Goal: Information Seeking & Learning: Learn about a topic

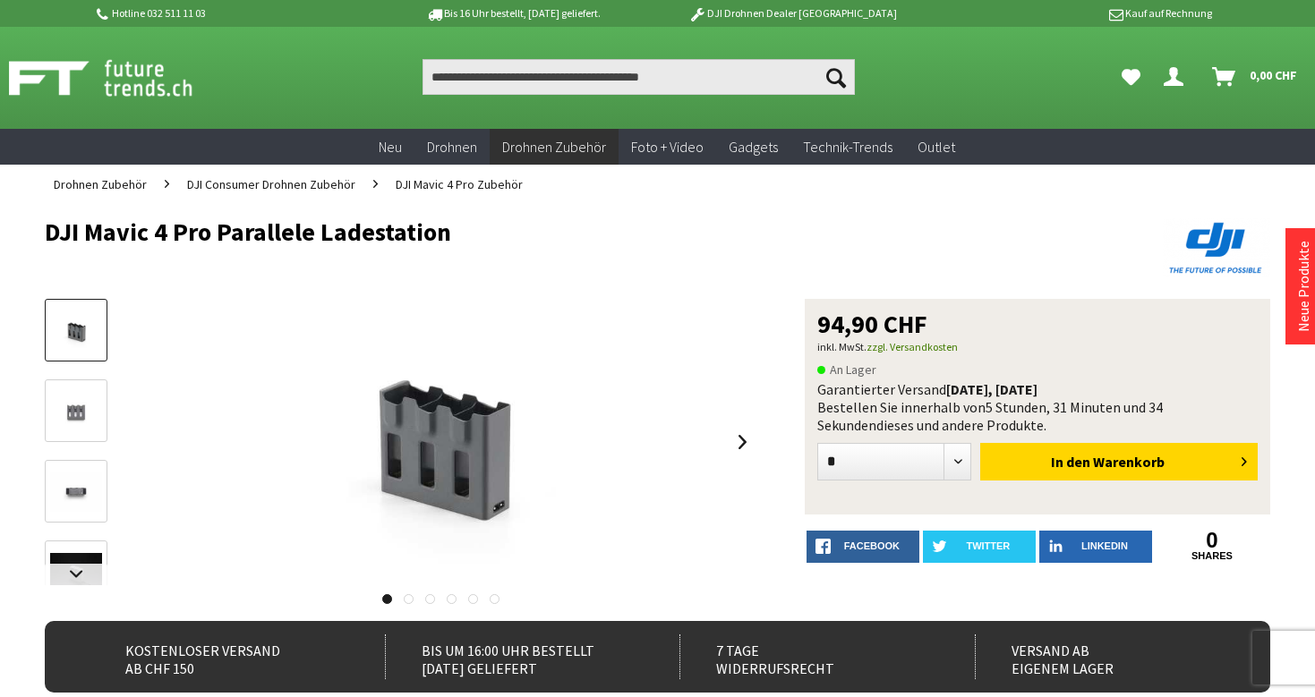
copy h1 "DJI Mavic 4 Pro Parallele Ladestation"
click at [452, 230] on h1 "DJI Mavic 4 Pro Parallele Ladestation" at bounding box center [535, 231] width 980 height 27
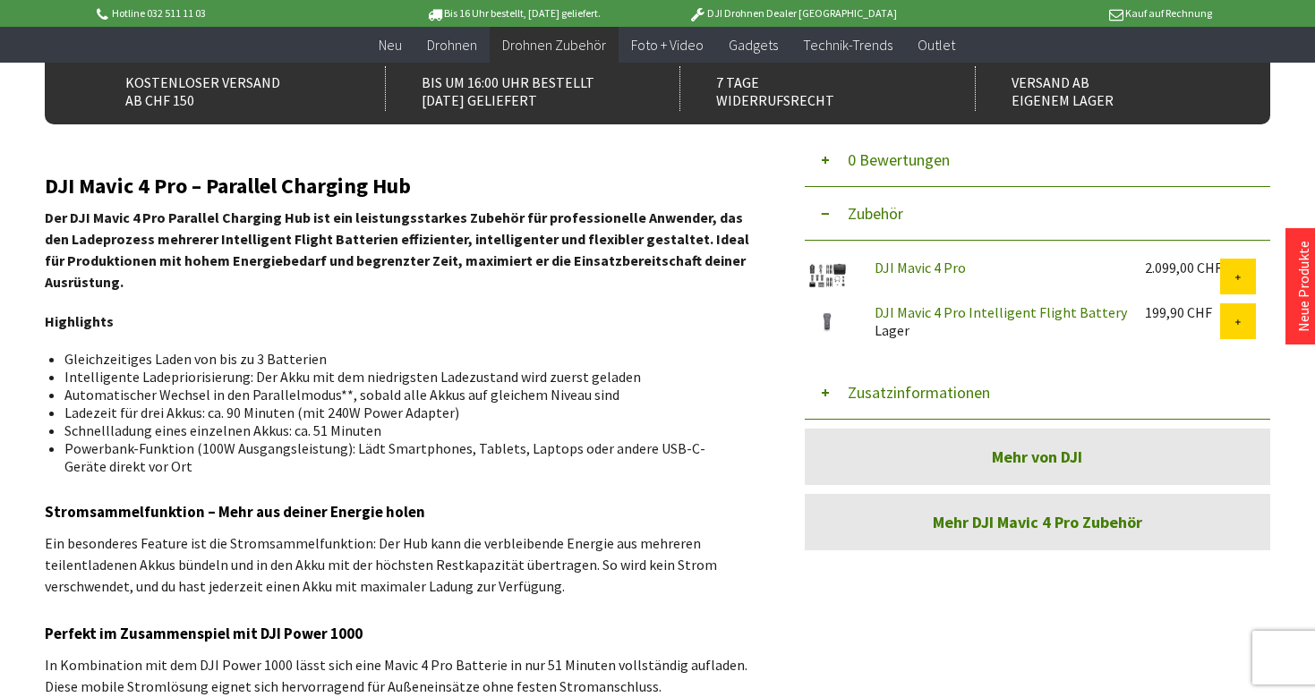
scroll to position [605, 0]
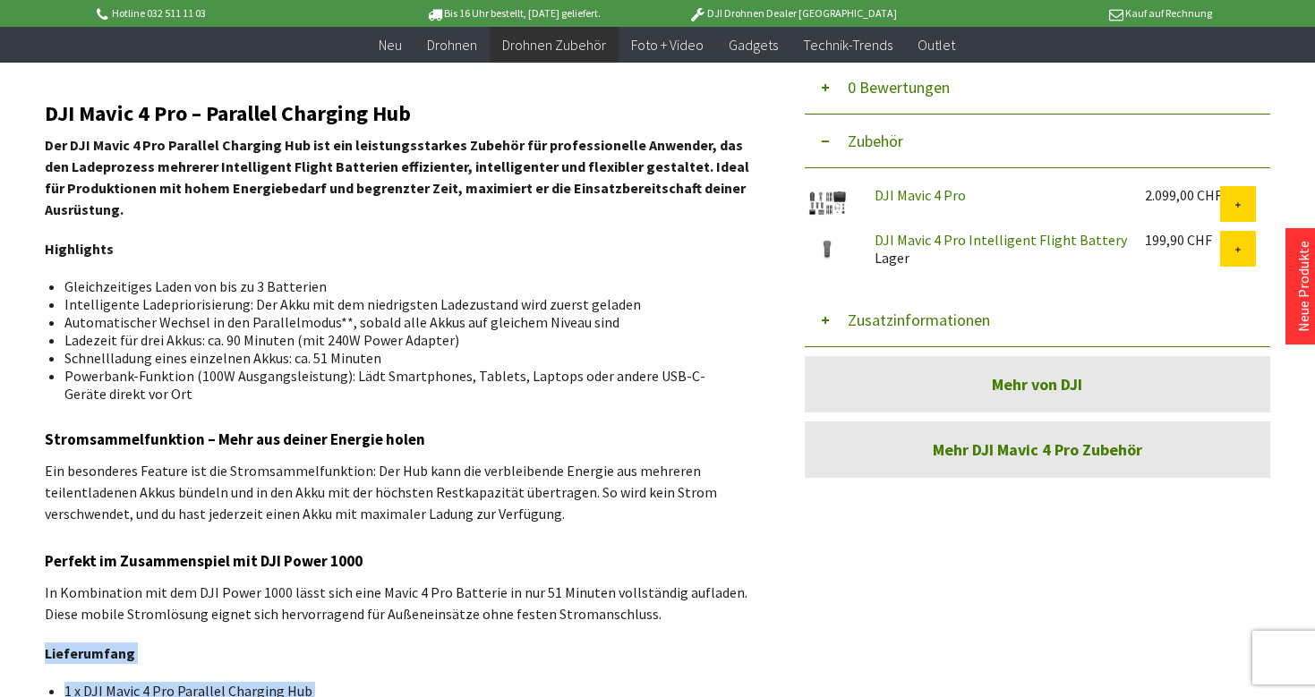
drag, startPoint x: 30, startPoint y: 105, endPoint x: 153, endPoint y: 629, distance: 538.7
click at [153, 629] on div "Menü schließen Kategorien Neu Drohnen Drohnen Zubehör DJI Enterprise Drohnen Zu…" at bounding box center [657, 161] width 1315 height 1196
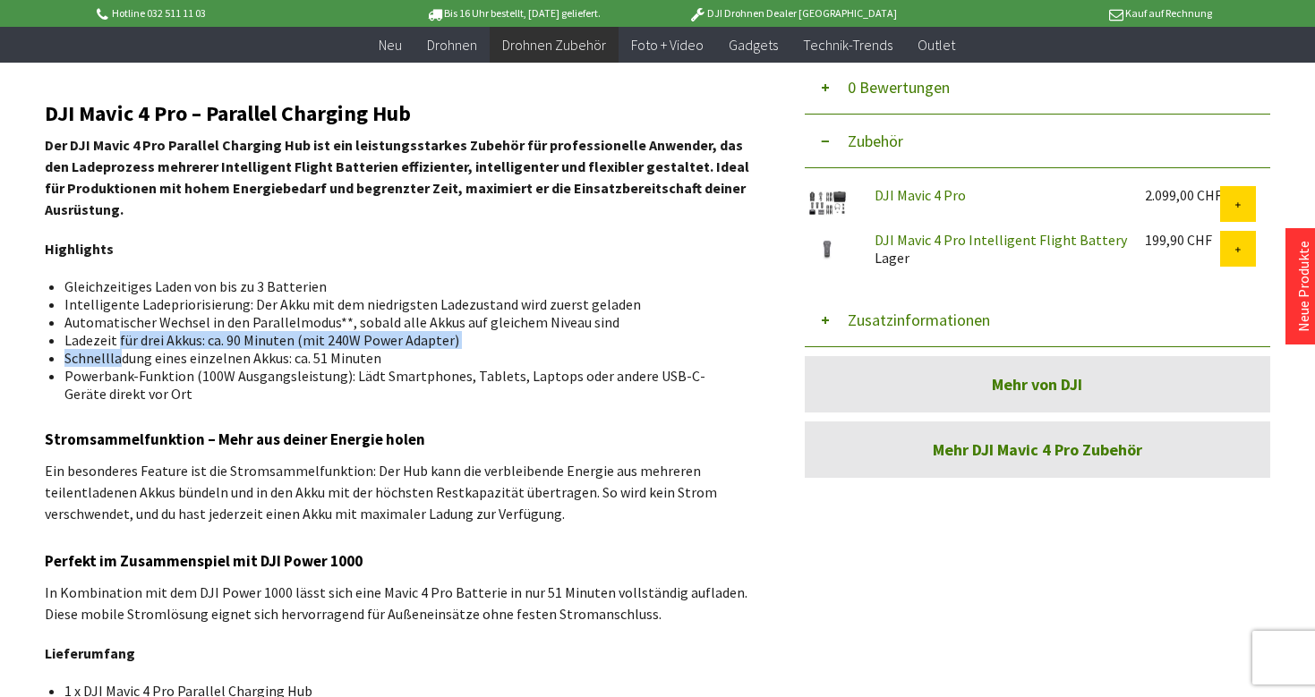
click at [117, 346] on ul "Gleichzeitiges Laden von bis zu 3 Batterien Intelligente Ladepriorisierung: Der…" at bounding box center [400, 340] width 682 height 125
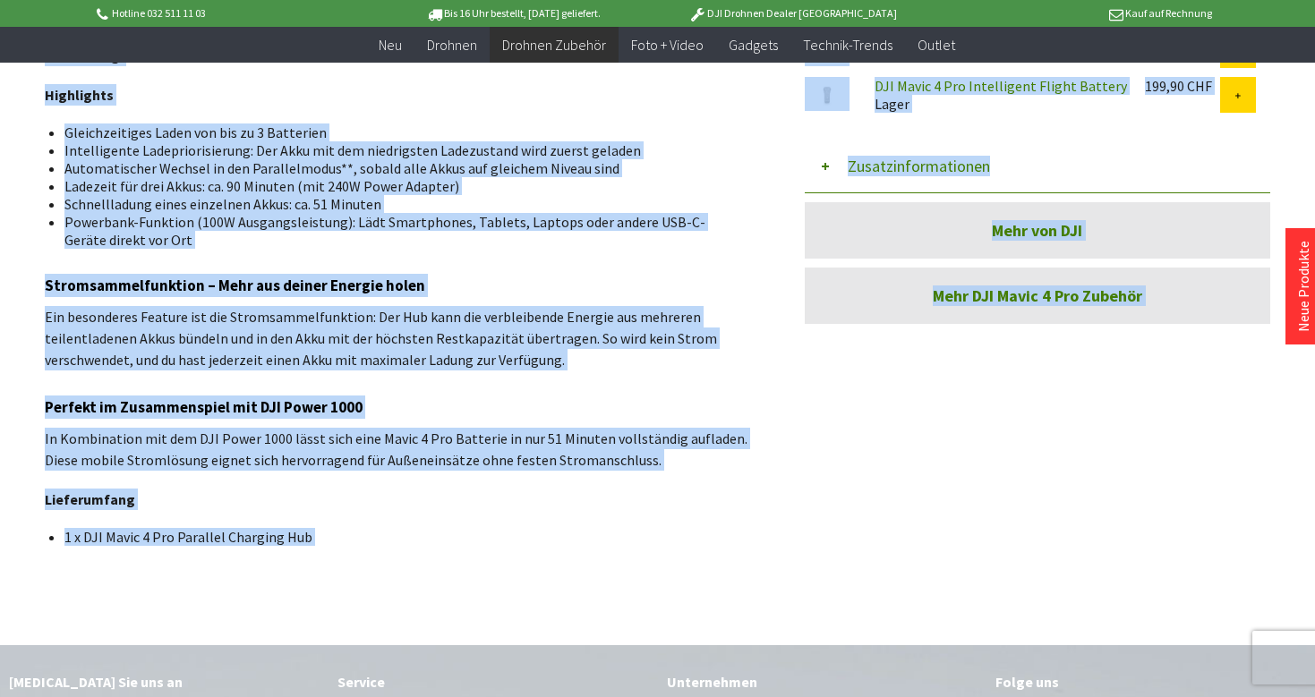
scroll to position [769, 0]
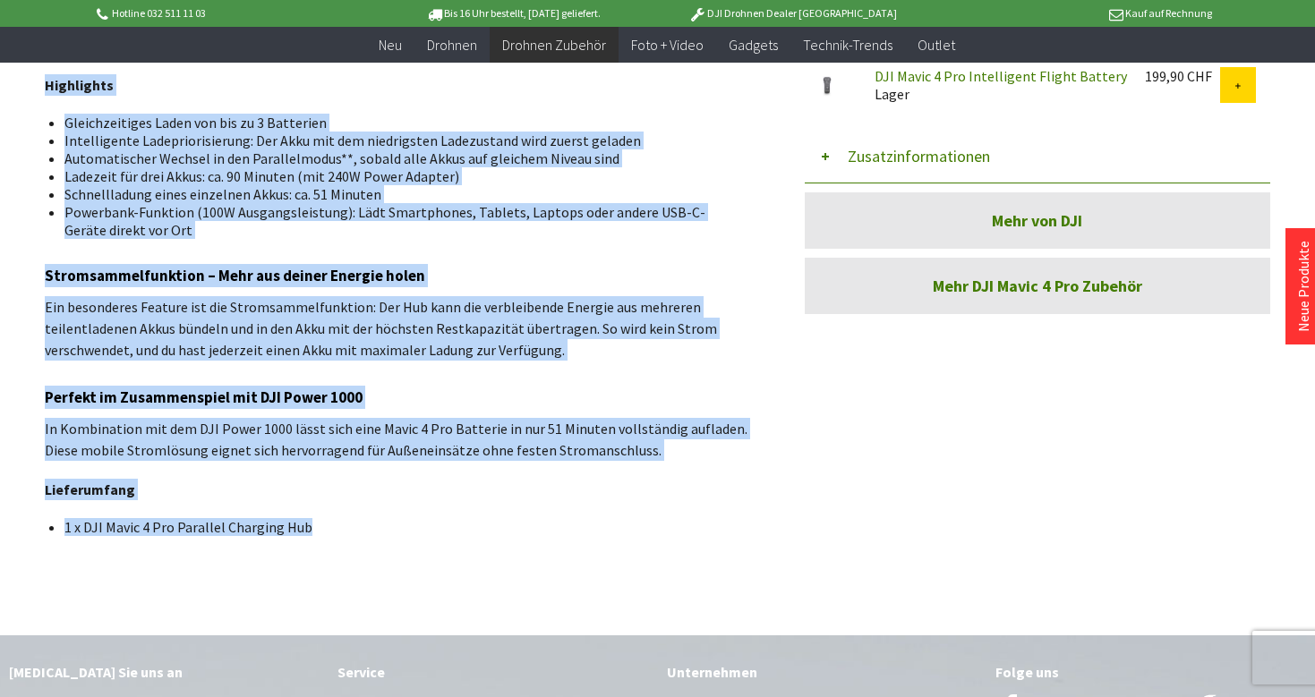
drag, startPoint x: 47, startPoint y: 110, endPoint x: 305, endPoint y: 521, distance: 485.1
click at [305, 521] on div "DJI Mavic 4 Pro – Parallel Charging Hub Der DJI Mavic 4 Pro Parallel Charging H…" at bounding box center [400, 237] width 711 height 598
copy div "DJI Mavic 4 Pro – Parallel Charging Hub Der DJI Mavic 4 Pro Parallel Charging H…"
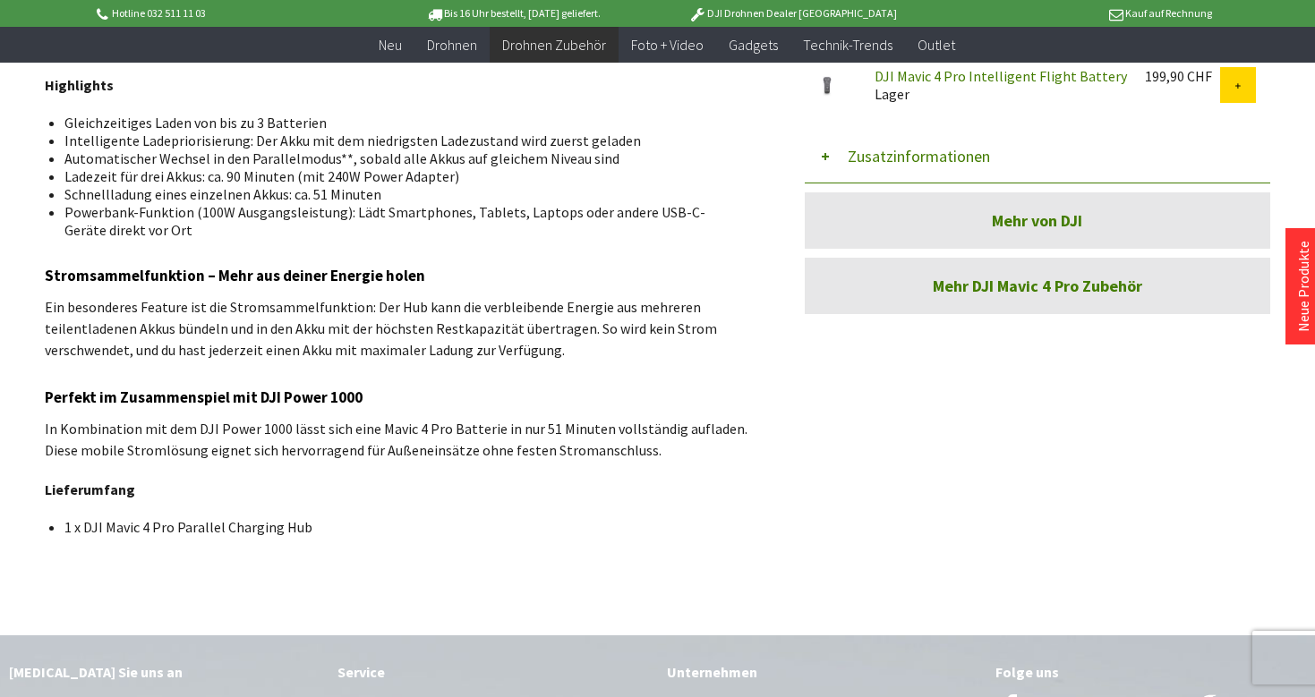
click at [308, 457] on p "In Kombination mit dem DJI Power 1000 lässt sich eine Mavic 4 Pro Batterie in n…" at bounding box center [400, 439] width 711 height 43
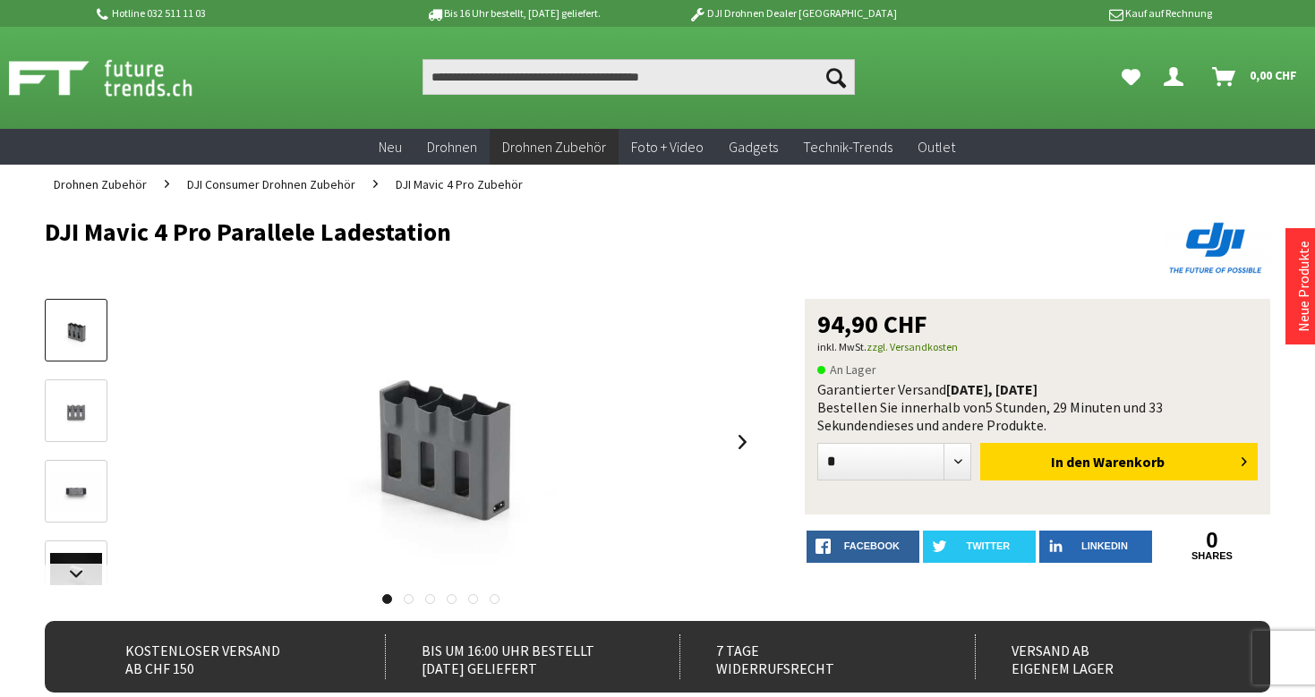
scroll to position [0, 0]
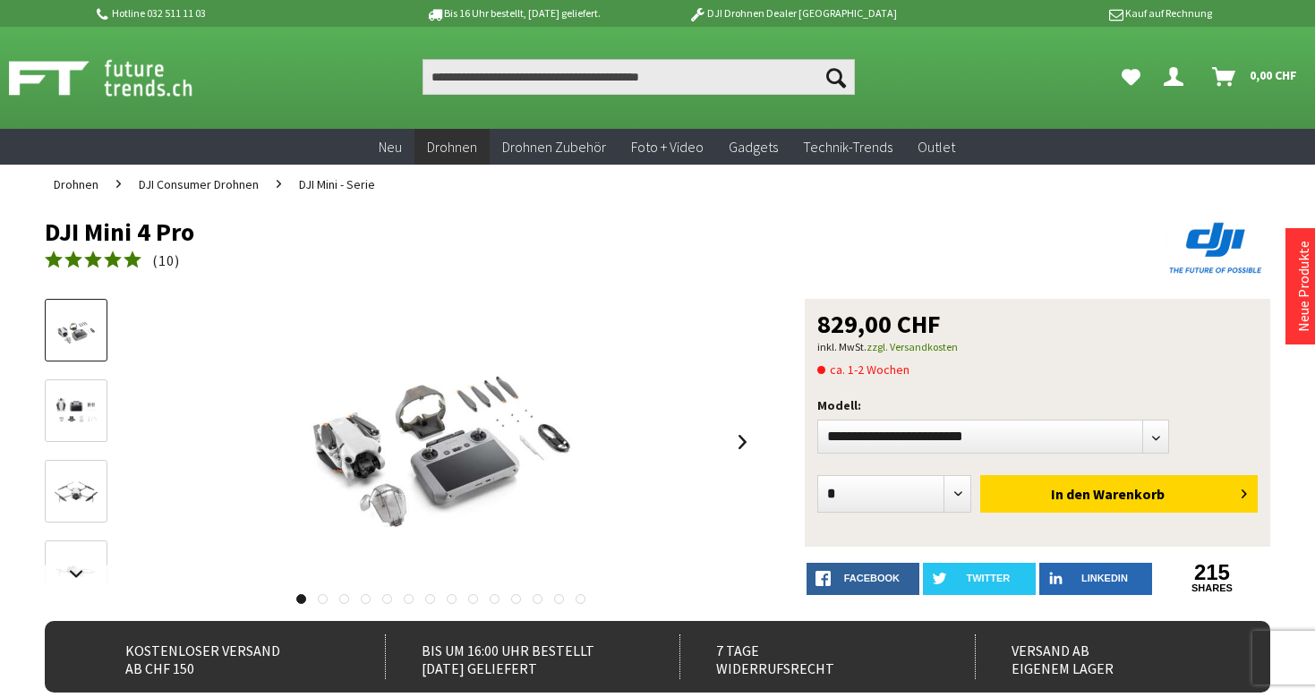
drag, startPoint x: 31, startPoint y: 227, endPoint x: 245, endPoint y: 227, distance: 214.0
copy h1 "DJI Mini 4 Pro"
click at [245, 227] on h1 "DJI Mini 4 Pro" at bounding box center [535, 231] width 980 height 27
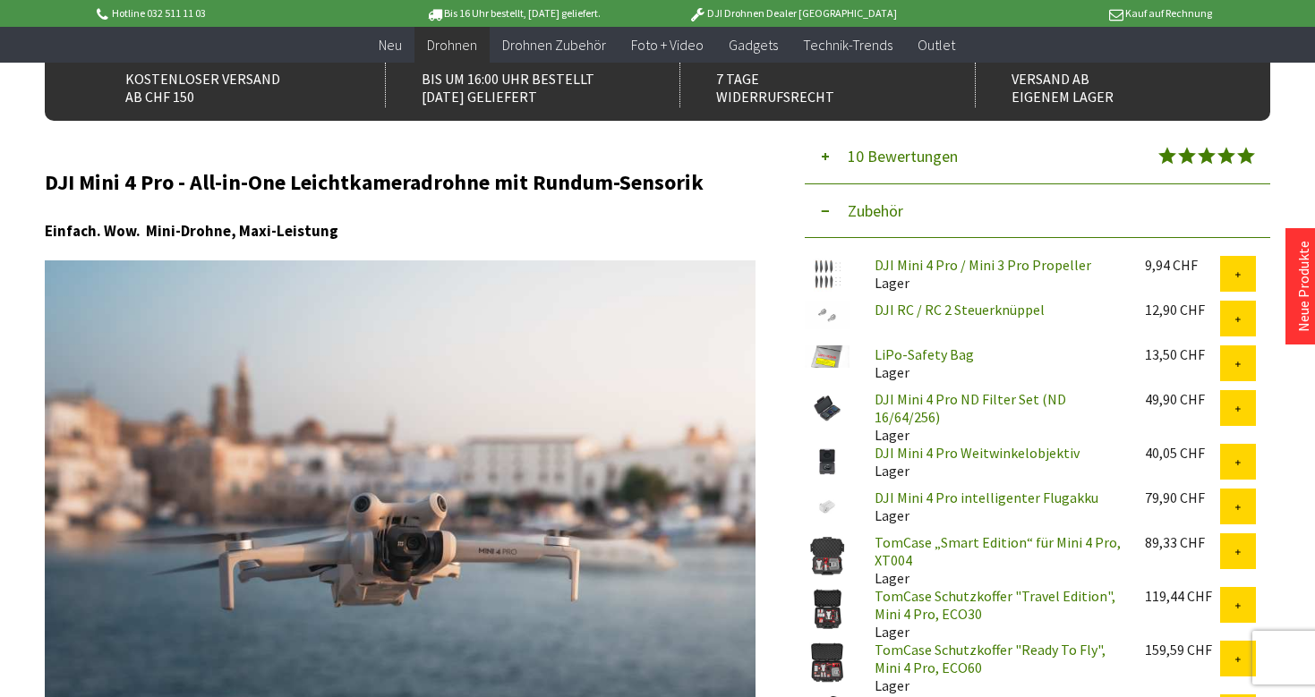
scroll to position [539, 0]
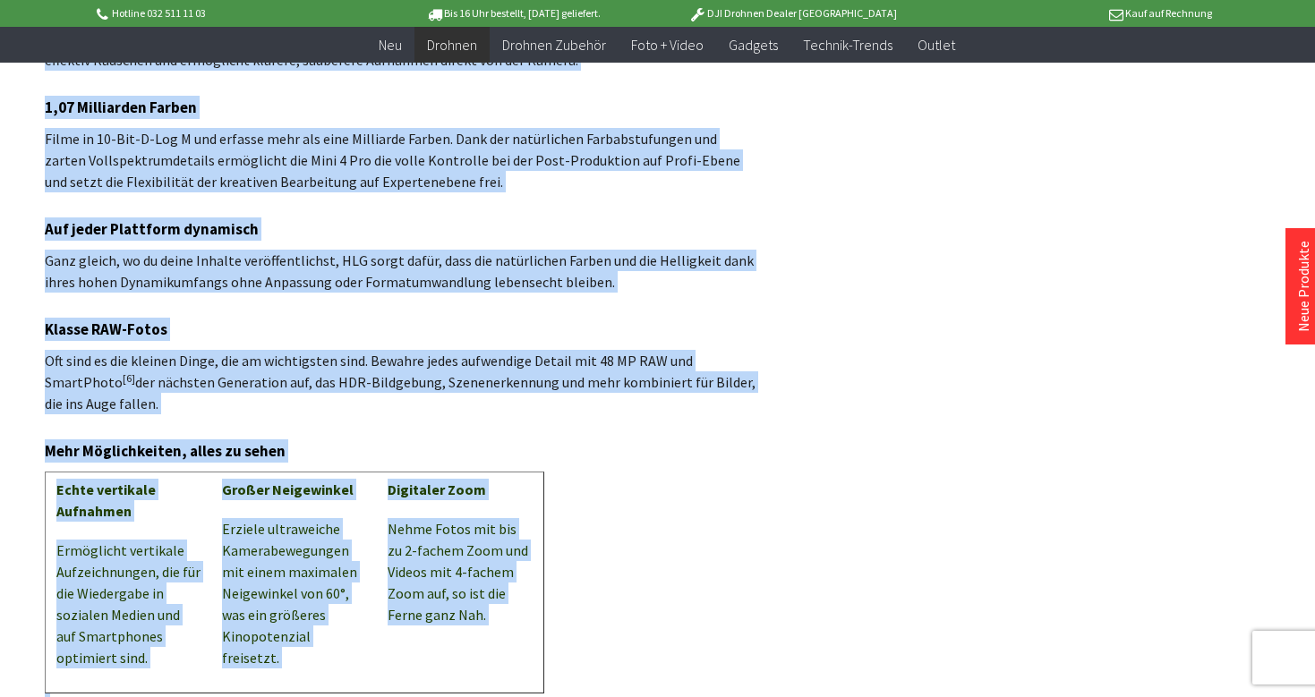
scroll to position [2538, 0]
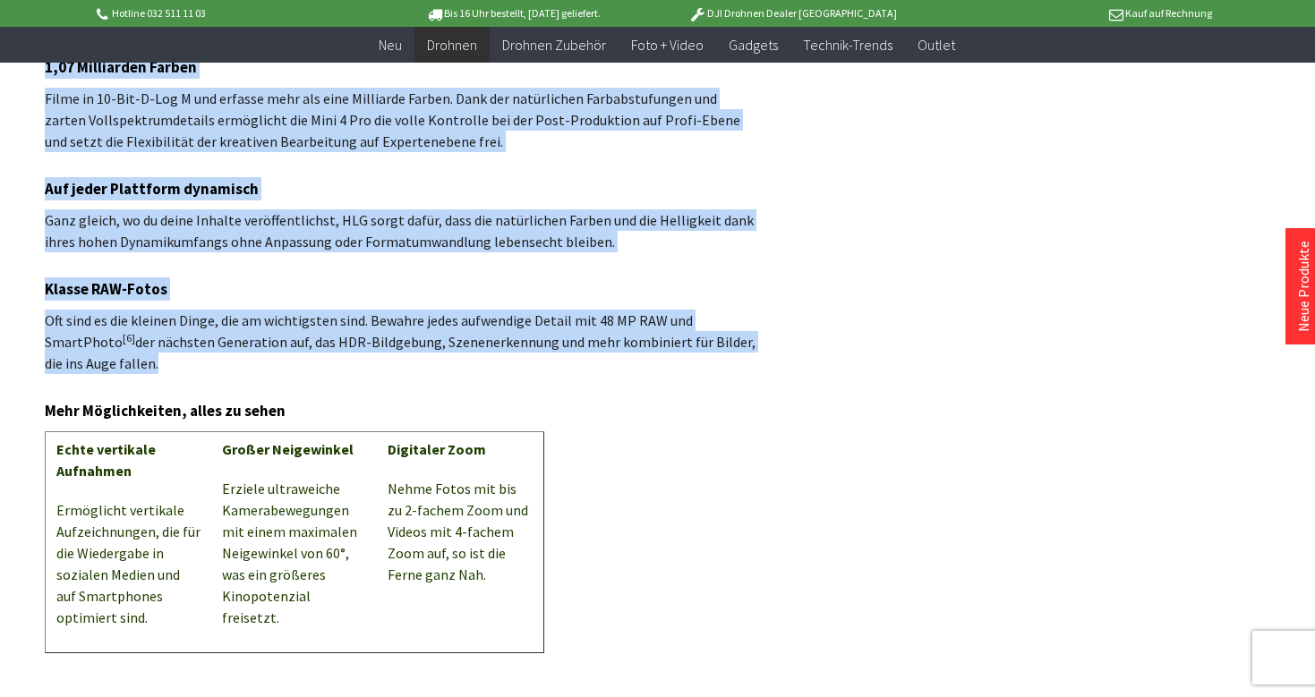
drag, startPoint x: 45, startPoint y: 179, endPoint x: 261, endPoint y: 315, distance: 255.1
copy div "DJI Mini 4 Pro - All-in-One Leichtkameradrohne mit Rundum-Sensorik Einfach. Wow…"
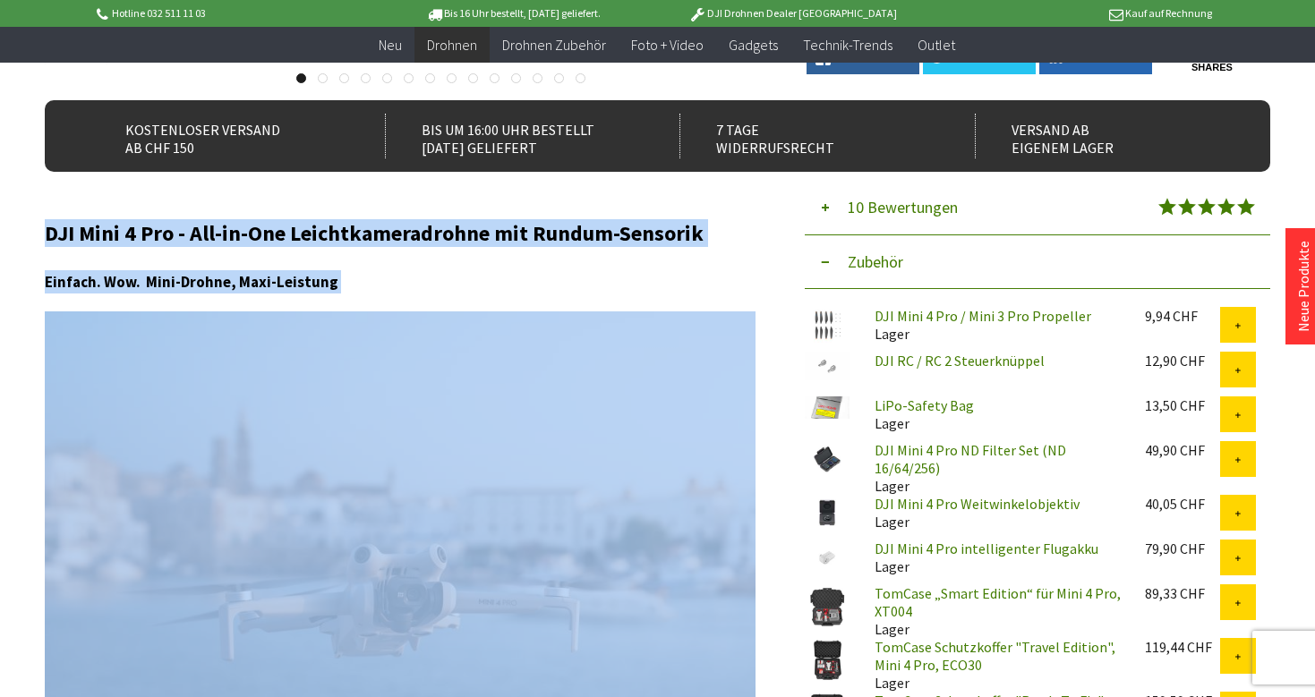
scroll to position [533, 0]
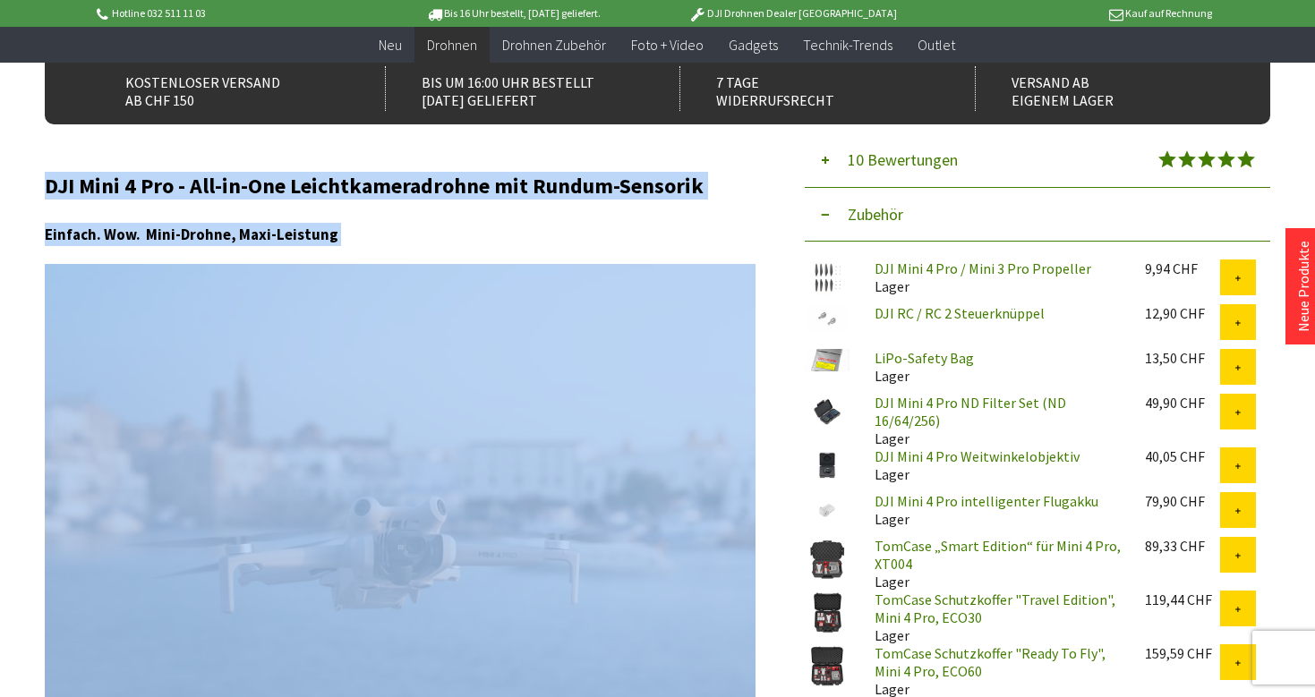
click at [354, 605] on img at bounding box center [400, 530] width 711 height 533
click at [531, 397] on img at bounding box center [400, 530] width 711 height 533
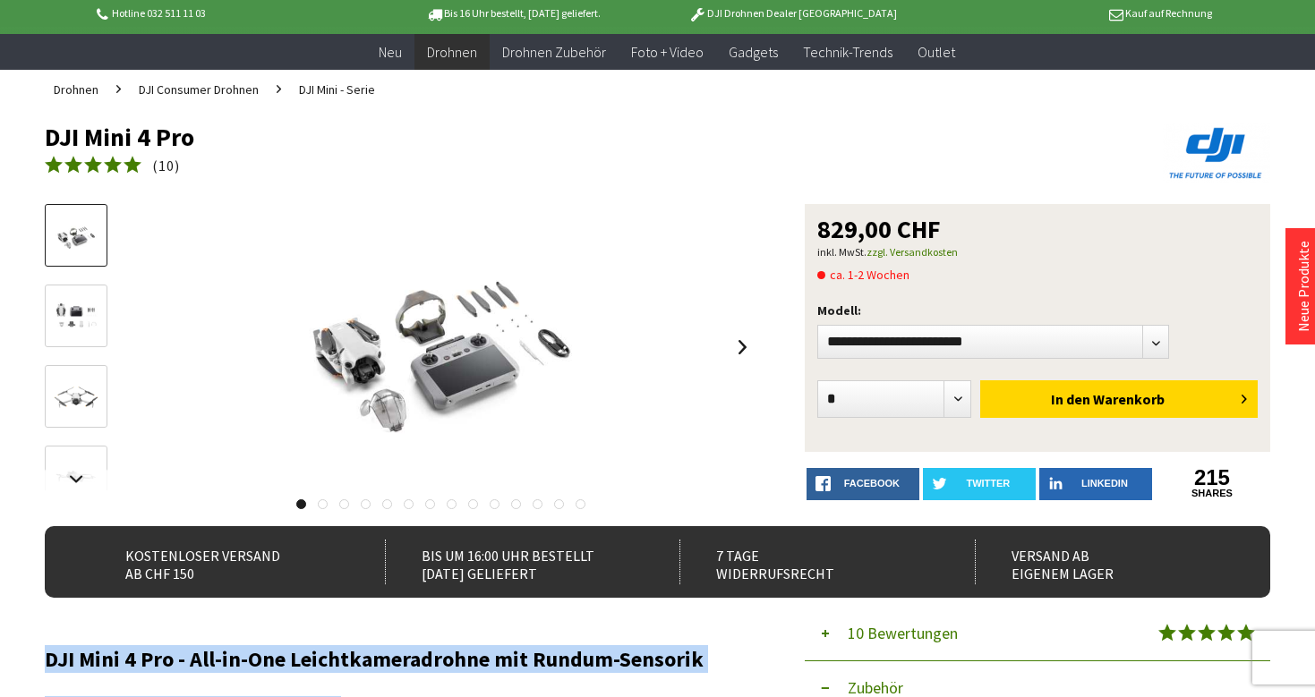
scroll to position [99, 0]
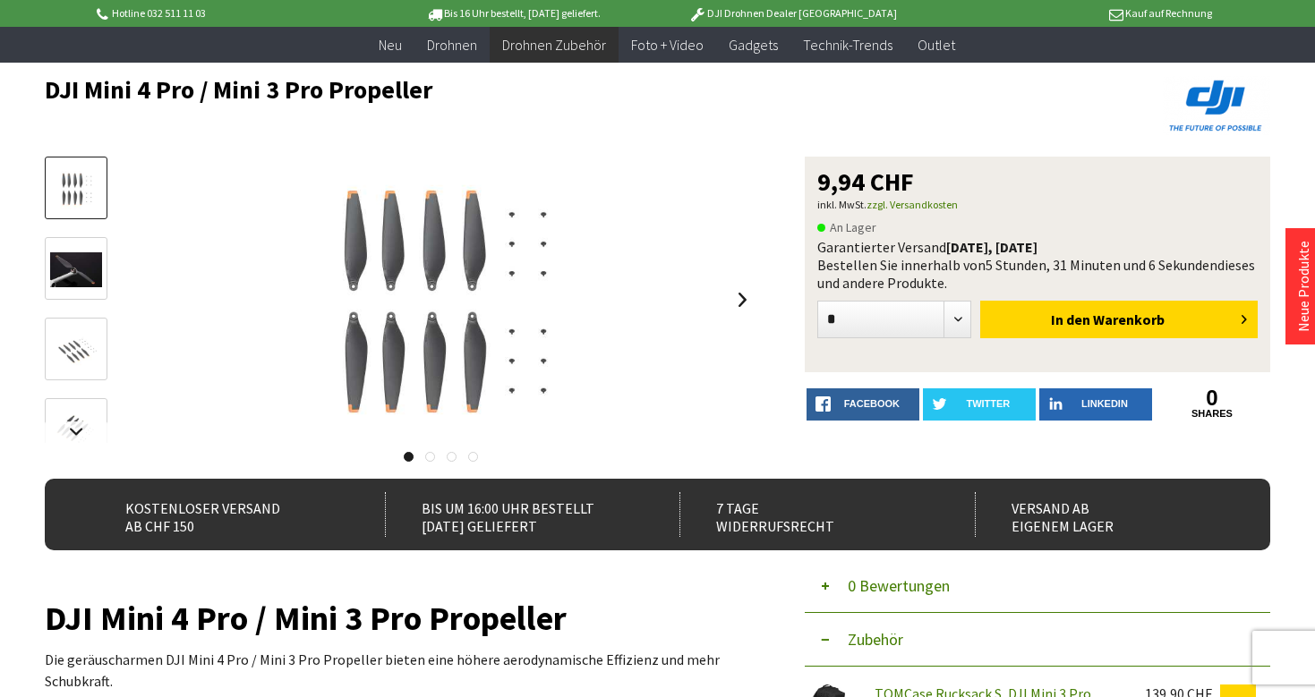
drag, startPoint x: 40, startPoint y: 89, endPoint x: 464, endPoint y: 100, distance: 423.6
copy h1 "DJI Mini 4 Pro / Mini 3 Pro Propeller"
click at [464, 100] on h1 "DJI Mini 4 Pro / Mini 3 Pro Propeller" at bounding box center [535, 89] width 980 height 27
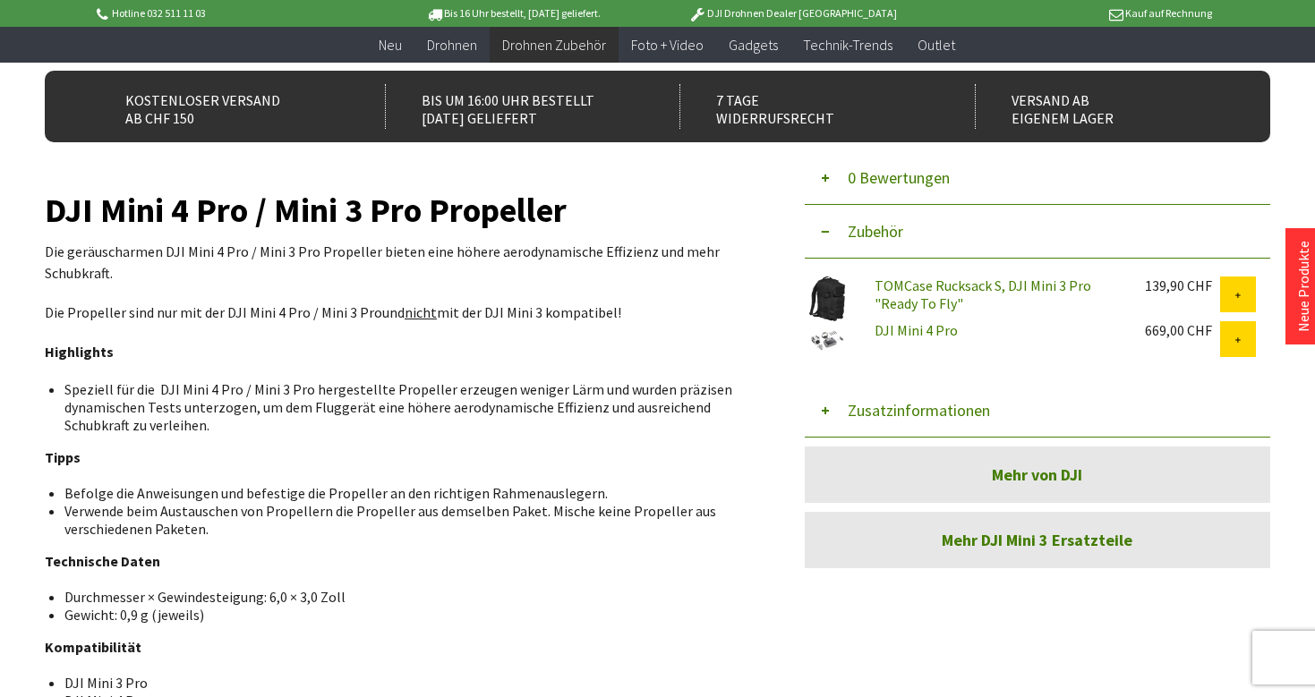
scroll to position [522, 0]
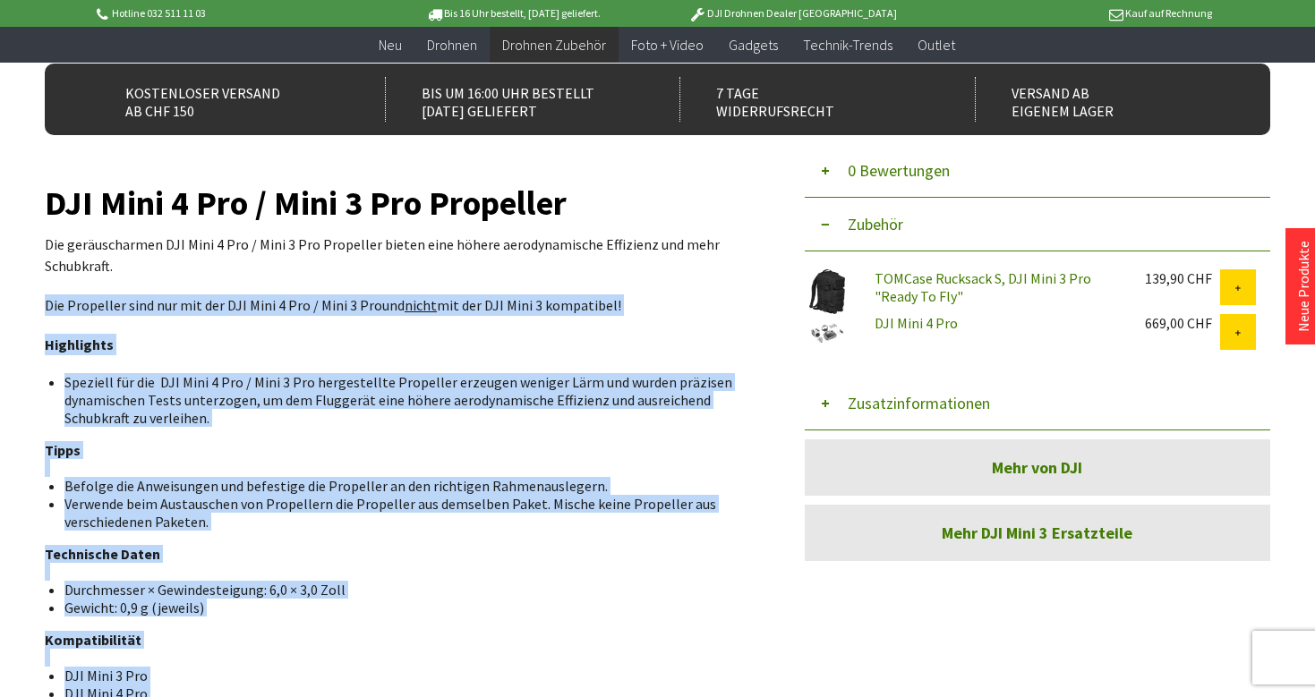
drag, startPoint x: 41, startPoint y: 192, endPoint x: 102, endPoint y: 267, distance: 96.1
click at [102, 267] on div "Menü schließen Kategorien Neu Drohnen Drohnen Zubehör DJI Enterprise Drohnen Zu…" at bounding box center [657, 543] width 1315 height 1795
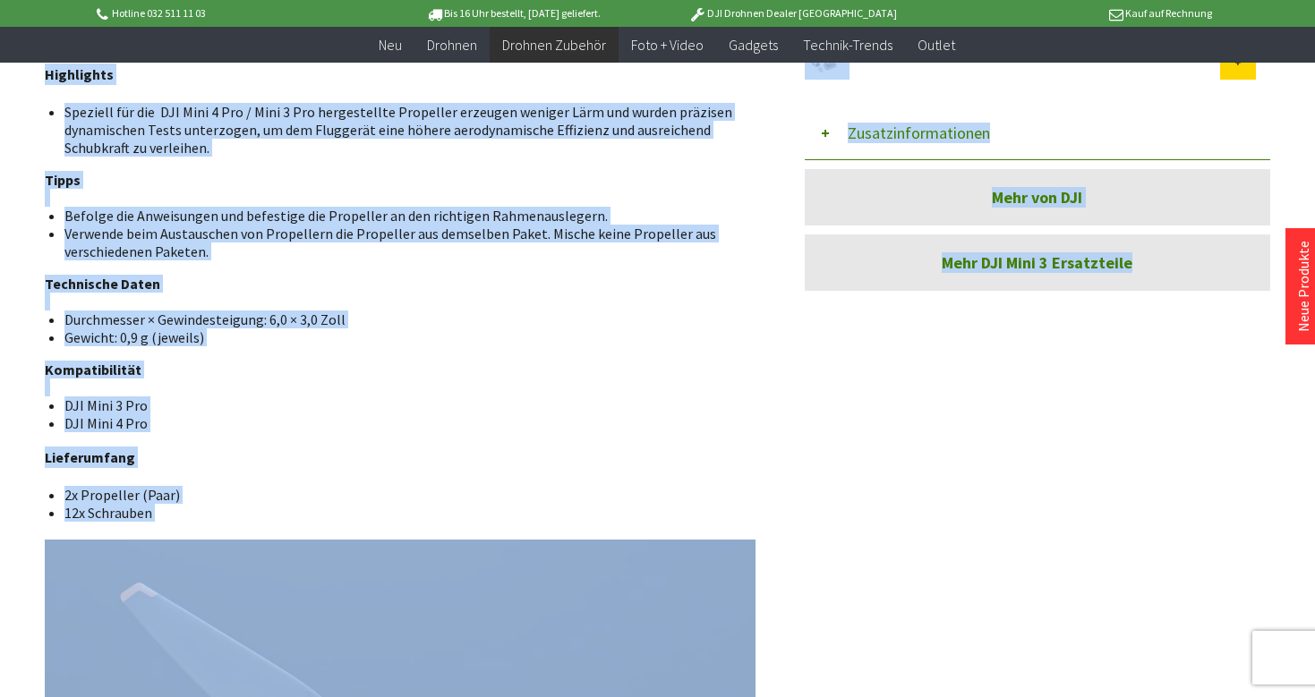
scroll to position [807, 0]
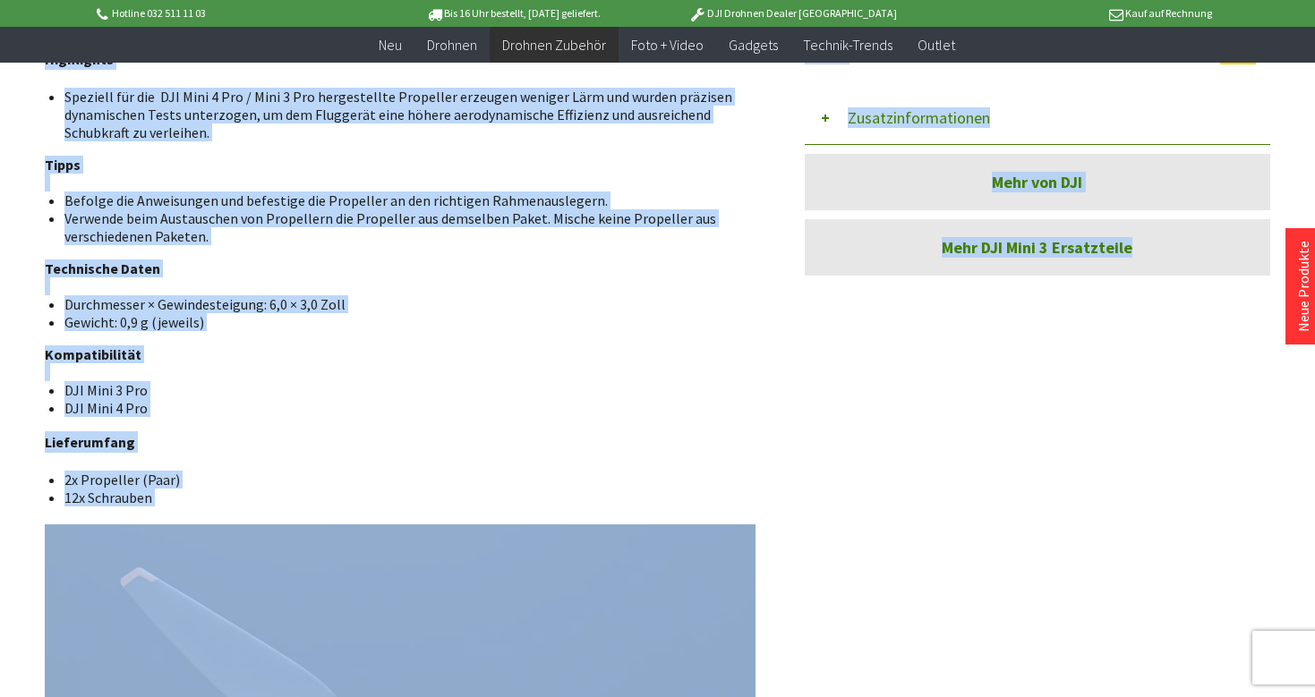
drag, startPoint x: 51, startPoint y: 97, endPoint x: 166, endPoint y: 500, distance: 419.7
click at [166, 500] on div "DJI Mini 4 Pro / Mini 3 Pro Propeller Die geräuscharmen DJI Mini 4 Pro / Mini 3…" at bounding box center [400, 499] width 711 height 1188
copy div "DJI Mini 4 Pro / Mini 3 Pro Propeller Die geräuscharmen DJI Mini 4 Pro / Mini 3…"
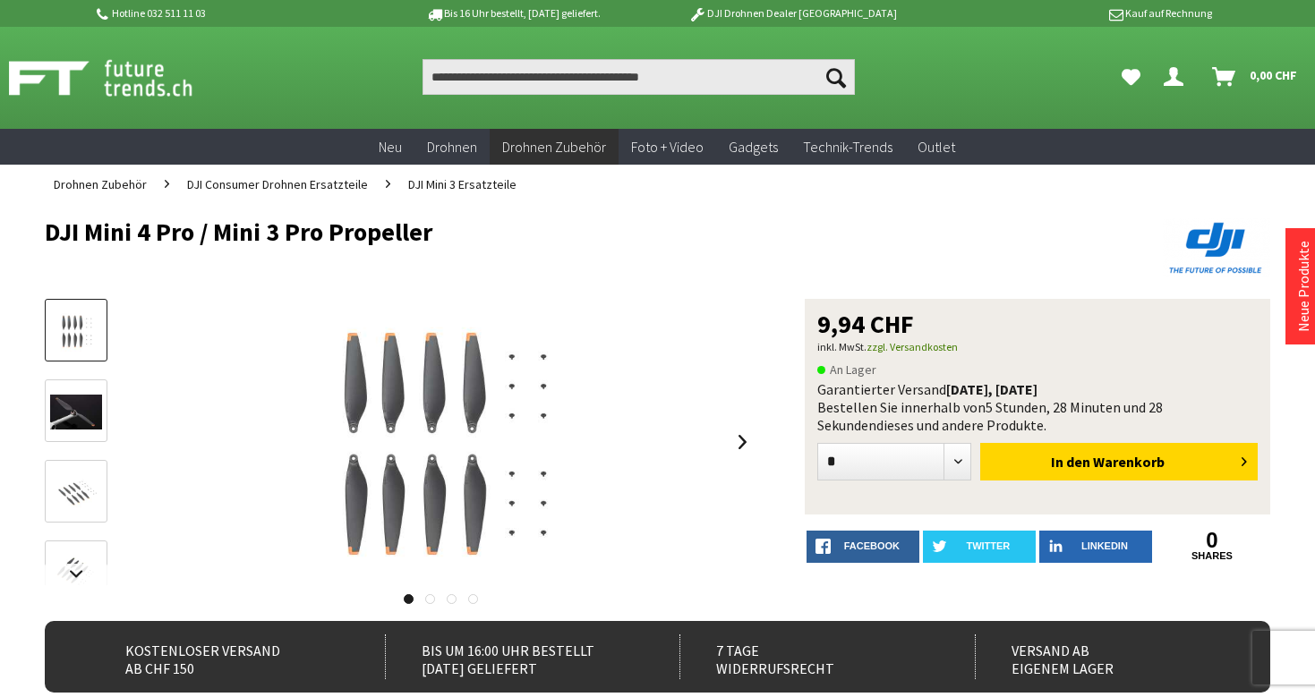
scroll to position [0, 0]
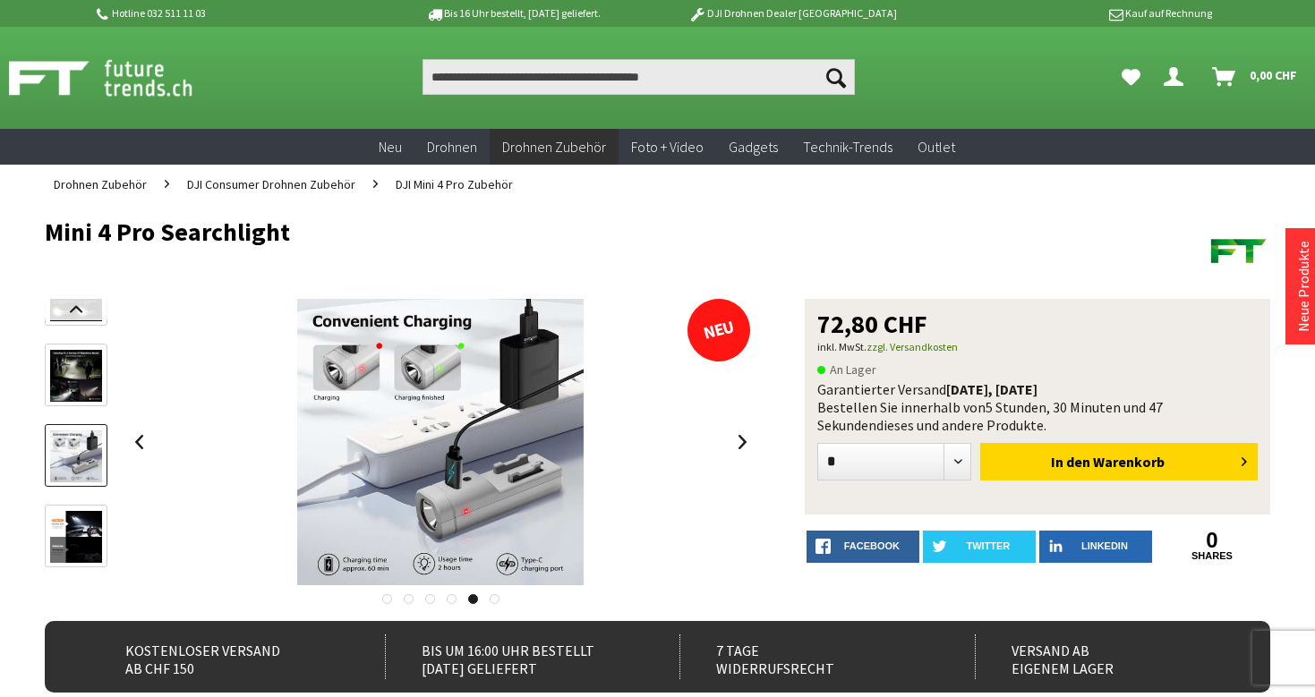
drag, startPoint x: 41, startPoint y: 226, endPoint x: 323, endPoint y: 243, distance: 282.5
copy h1 "Mini 4 Pro Searchlight"
click at [323, 243] on h1 "Mini 4 Pro Searchlight" at bounding box center [535, 231] width 980 height 27
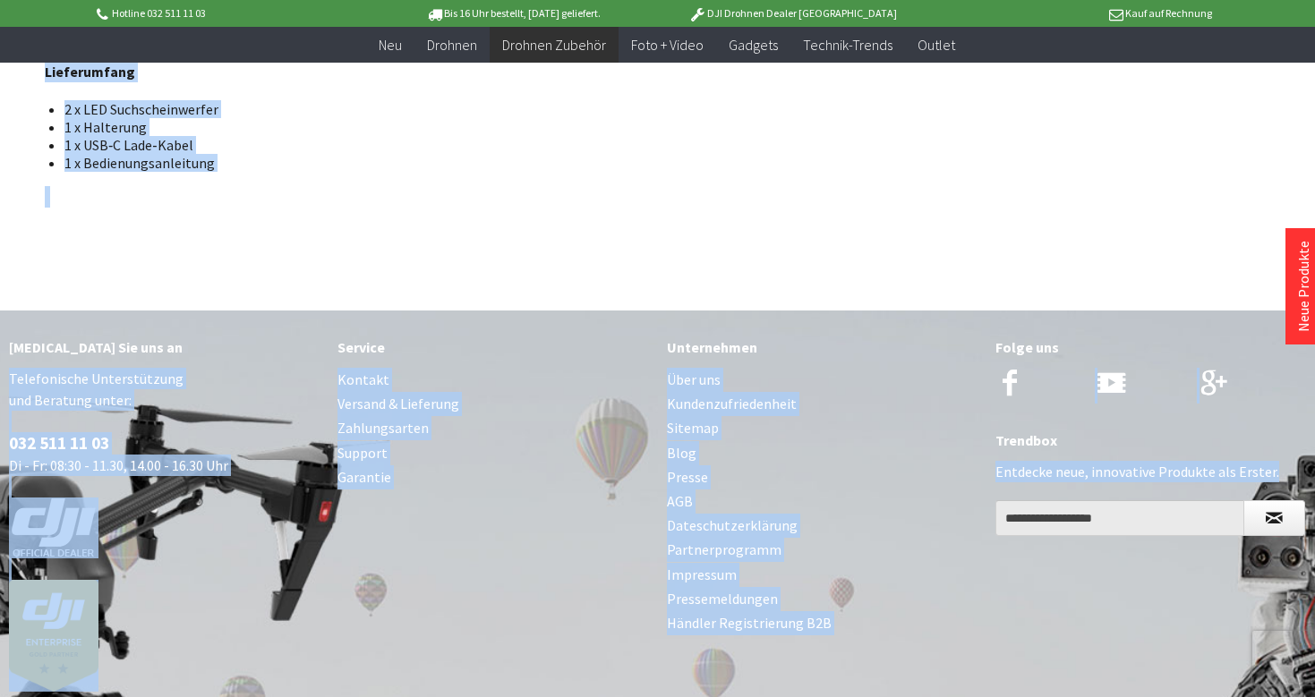
scroll to position [1389, 0]
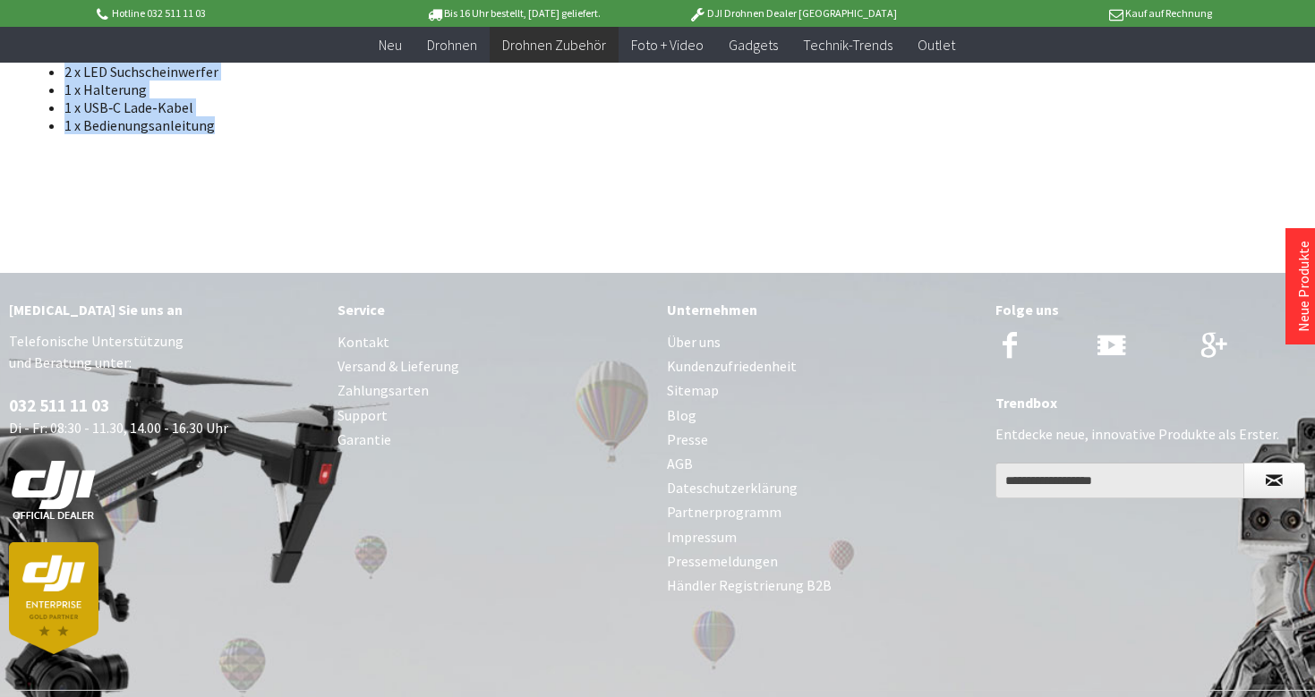
drag, startPoint x: 47, startPoint y: 259, endPoint x: 230, endPoint y: 129, distance: 224.8
copy div "Mini 4 Pro Searchlight Das STARTRC Dual Searchlight ist ein wiederaufladbares L…"
click at [230, 129] on li "1 x Bedienungsanleitung" at bounding box center [402, 125] width 677 height 18
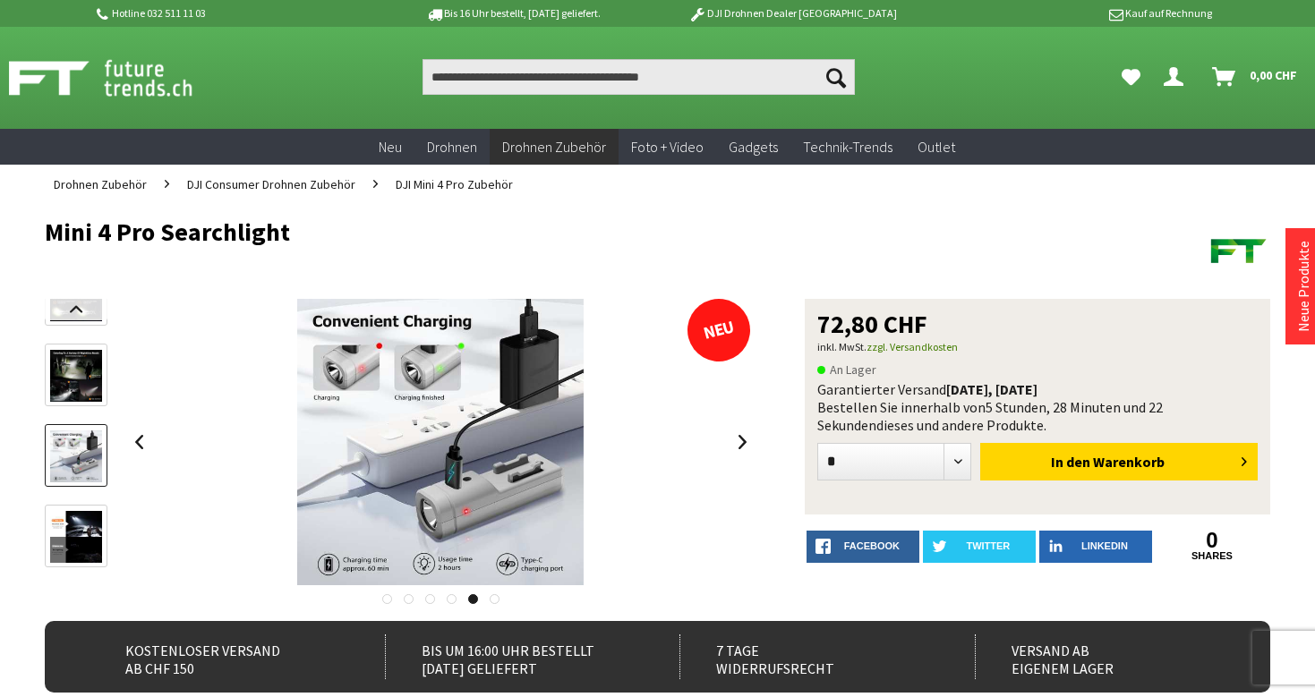
scroll to position [0, 0]
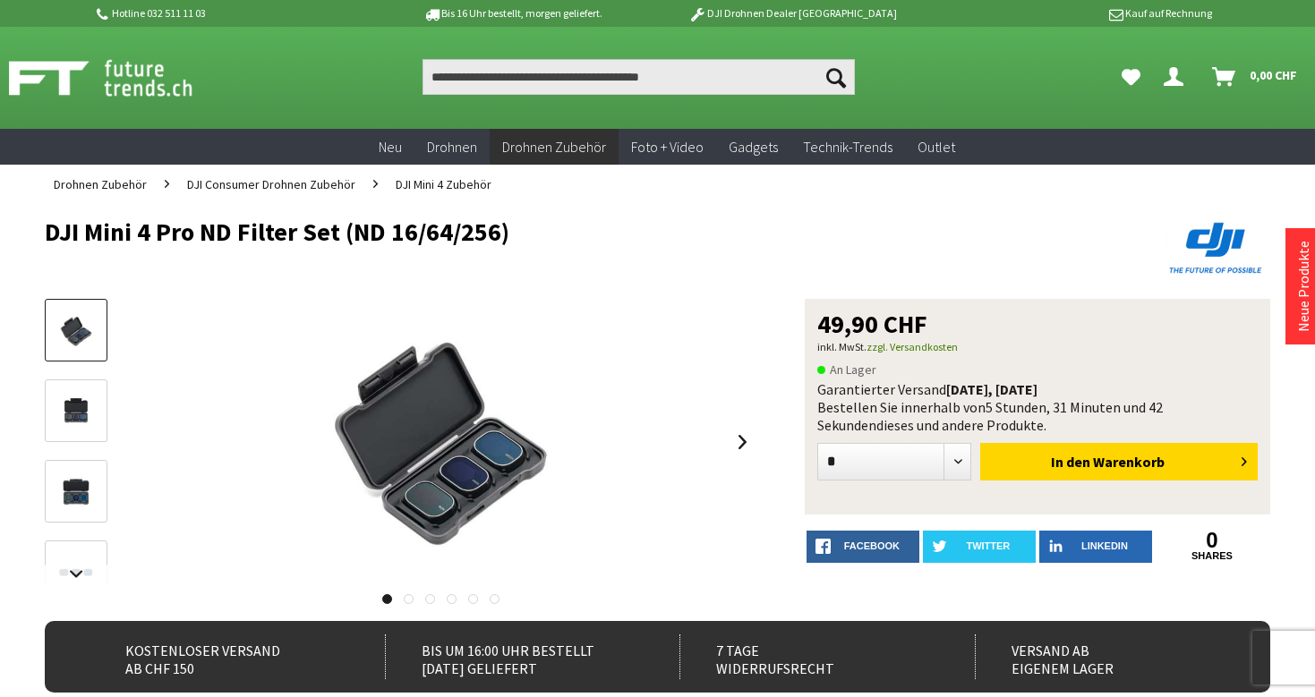
drag, startPoint x: 38, startPoint y: 231, endPoint x: 540, endPoint y: 237, distance: 501.3
click at [540, 237] on div "Menü schließen Kategorien Neu Drohnen Drohnen Zubehör DJI Enterprise Drohnen Zu…" at bounding box center [657, 666] width 1315 height 924
copy h1 "DJI Mini 4 Pro ND Filter Set (ND 16/64/256)"
click at [540, 237] on h1 "DJI Mini 4 Pro ND Filter Set (ND 16/64/256)" at bounding box center [535, 231] width 980 height 27
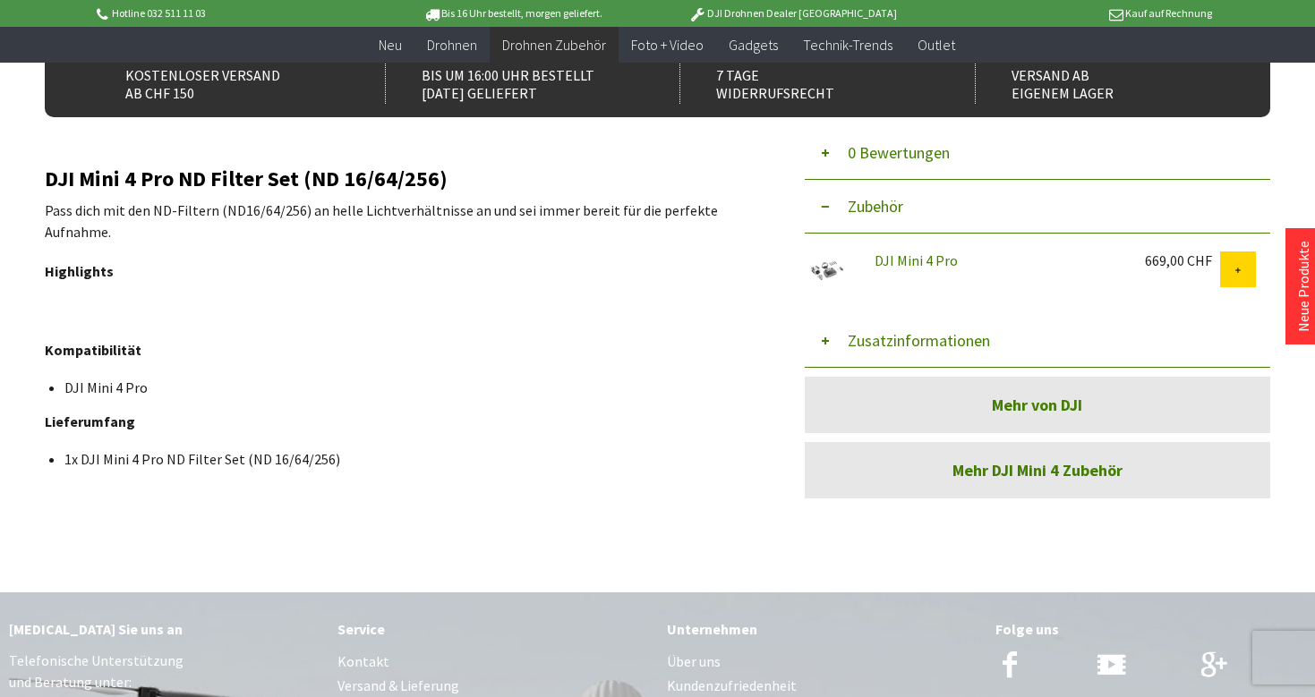
scroll to position [534, 0]
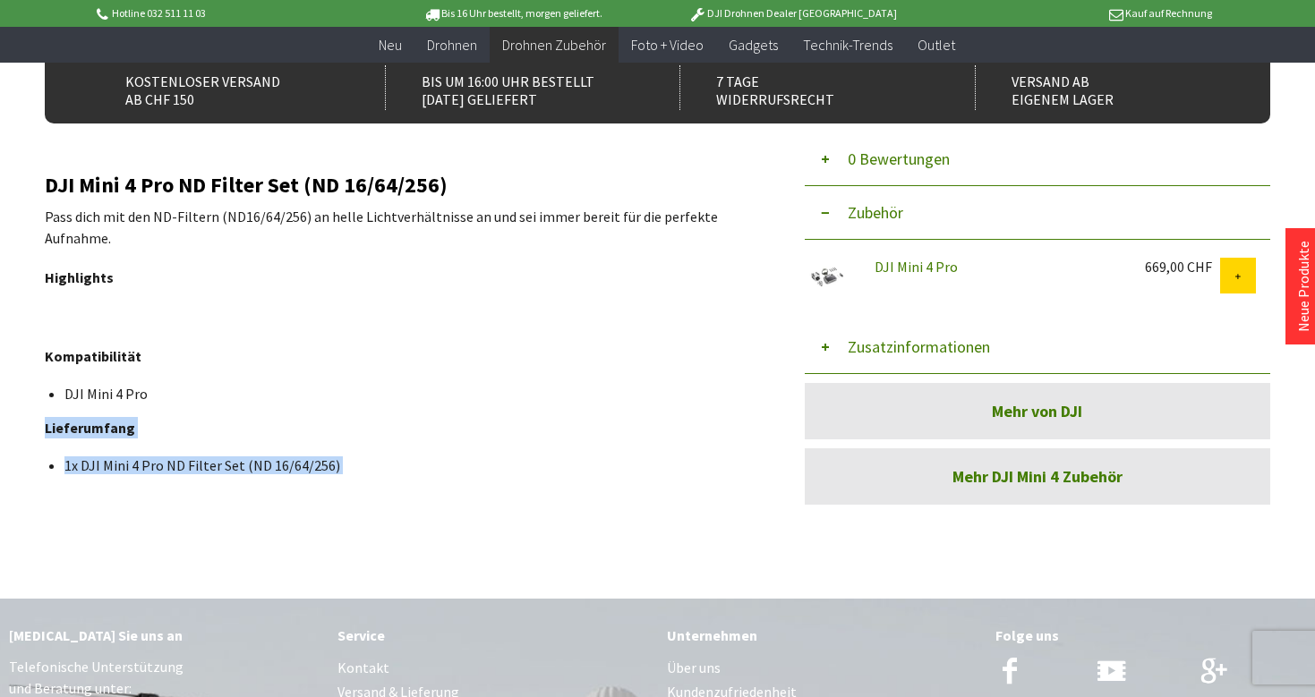
drag, startPoint x: 38, startPoint y: 181, endPoint x: 244, endPoint y: 396, distance: 297.6
click at [244, 396] on div "Menü schließen Kategorien Neu Drohnen Drohnen Zubehör DJI Enterprise Drohnen Zu…" at bounding box center [657, 97] width 1315 height 924
click at [244, 396] on li "DJI Mini 4 Pro" at bounding box center [402, 394] width 677 height 18
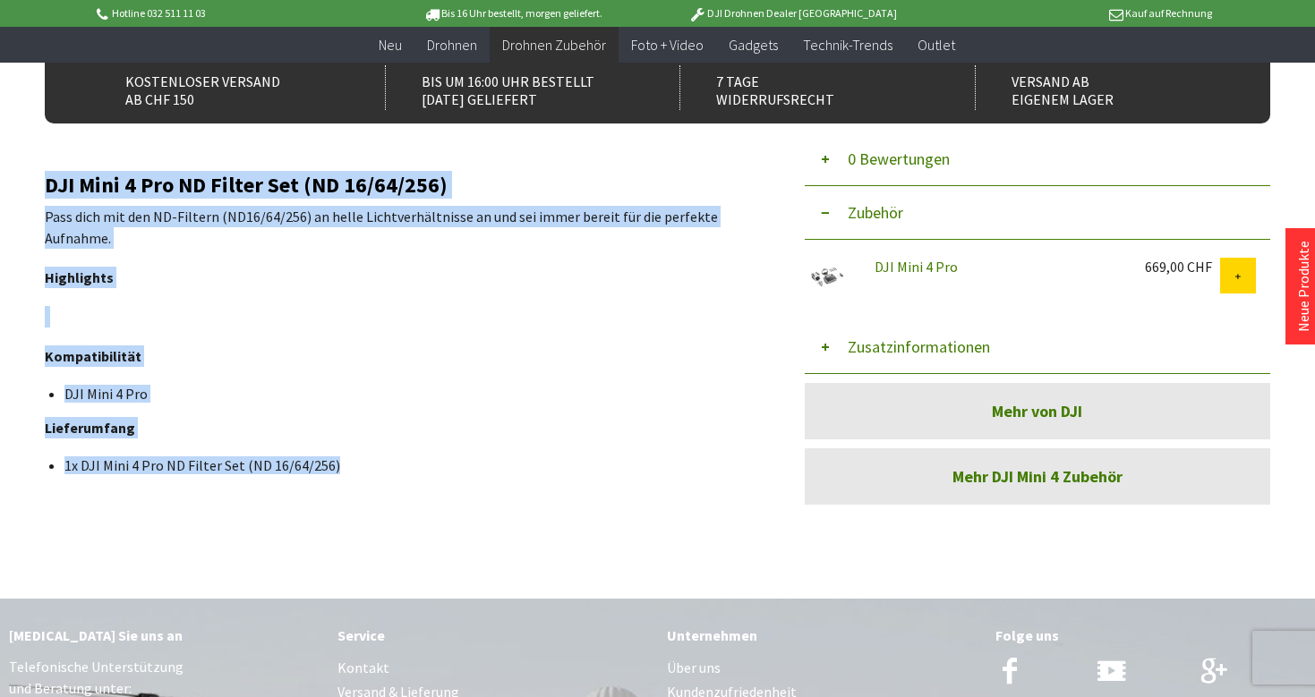
drag, startPoint x: 47, startPoint y: 184, endPoint x: 372, endPoint y: 480, distance: 439.8
click at [372, 480] on div "DJI Mini 4 Pro ND Filter Set (ND 16/64/256) Pass dich mit den ND-Filtern (ND16/…" at bounding box center [400, 306] width 711 height 365
copy div "DJI Mini 4 Pro ND Filter Set (ND 16/64/256) Pass dich mit den ND-Filtern (ND16/…"
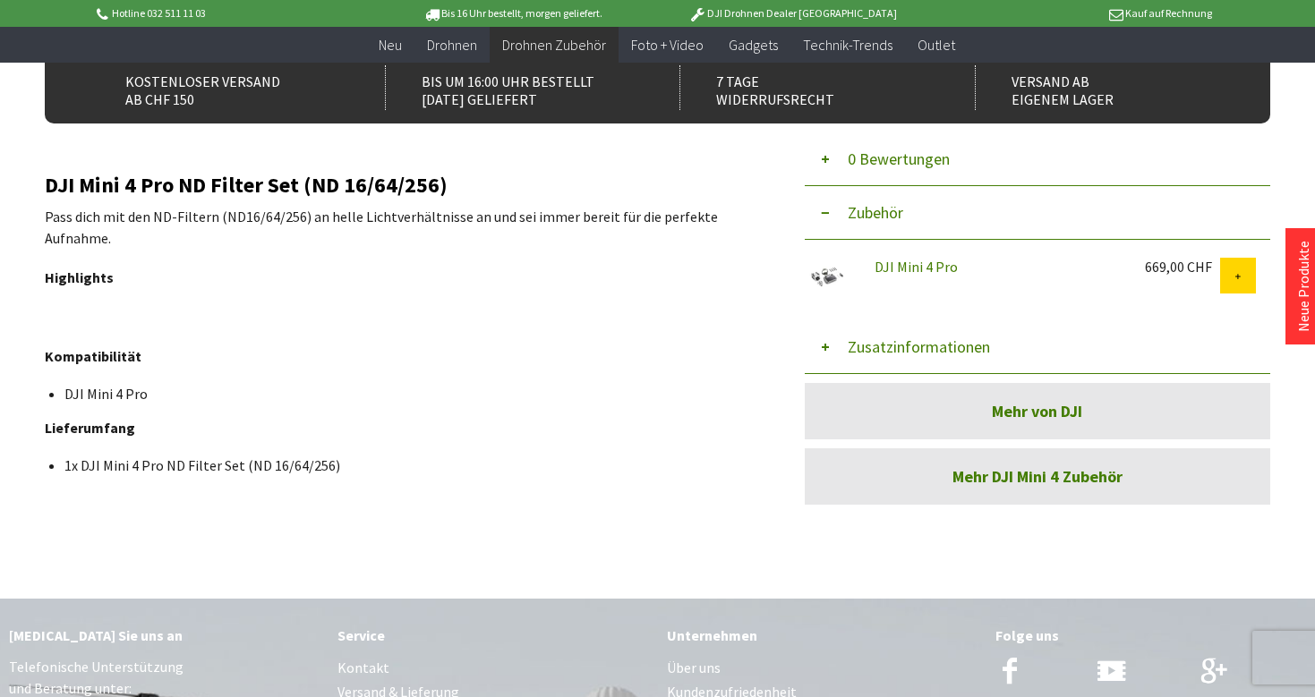
click at [351, 392] on li "DJI Mini 4 Pro" at bounding box center [402, 394] width 677 height 18
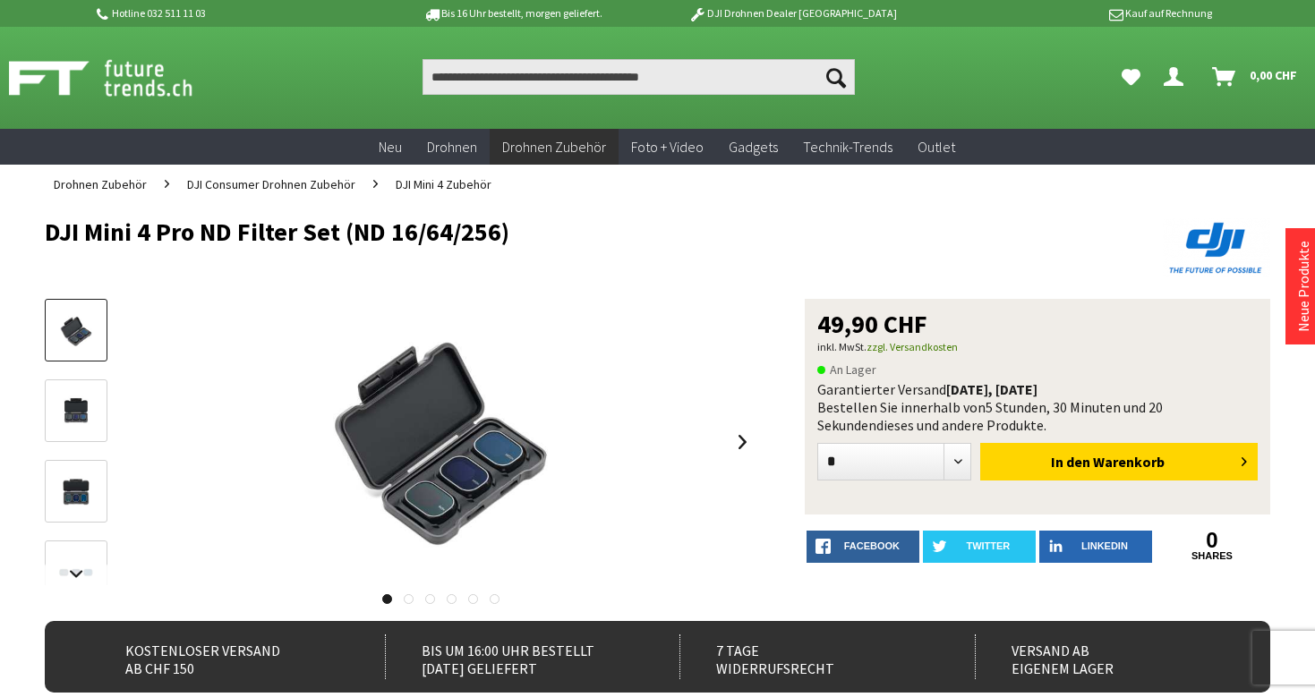
scroll to position [0, 0]
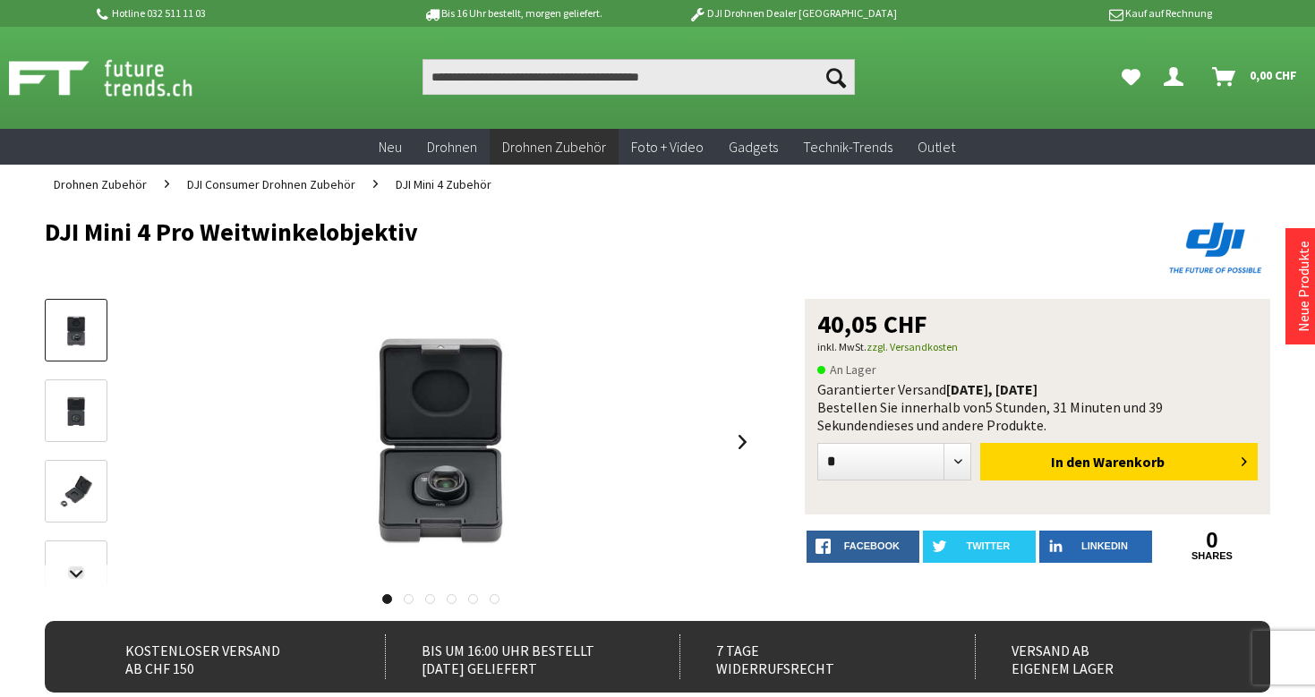
drag, startPoint x: 42, startPoint y: 236, endPoint x: 448, endPoint y: 242, distance: 405.6
click at [448, 242] on div "Menü schließen Kategorien Neu Drohnen Drohnen Zubehör DJI Enterprise Drohnen Zu…" at bounding box center [657, 666] width 1315 height 924
copy h1 "DJI Mini 4 Pro Weitwinkelobjektiv"
click at [448, 242] on h1 "DJI Mini 4 Pro Weitwinkelobjektiv" at bounding box center [535, 231] width 980 height 27
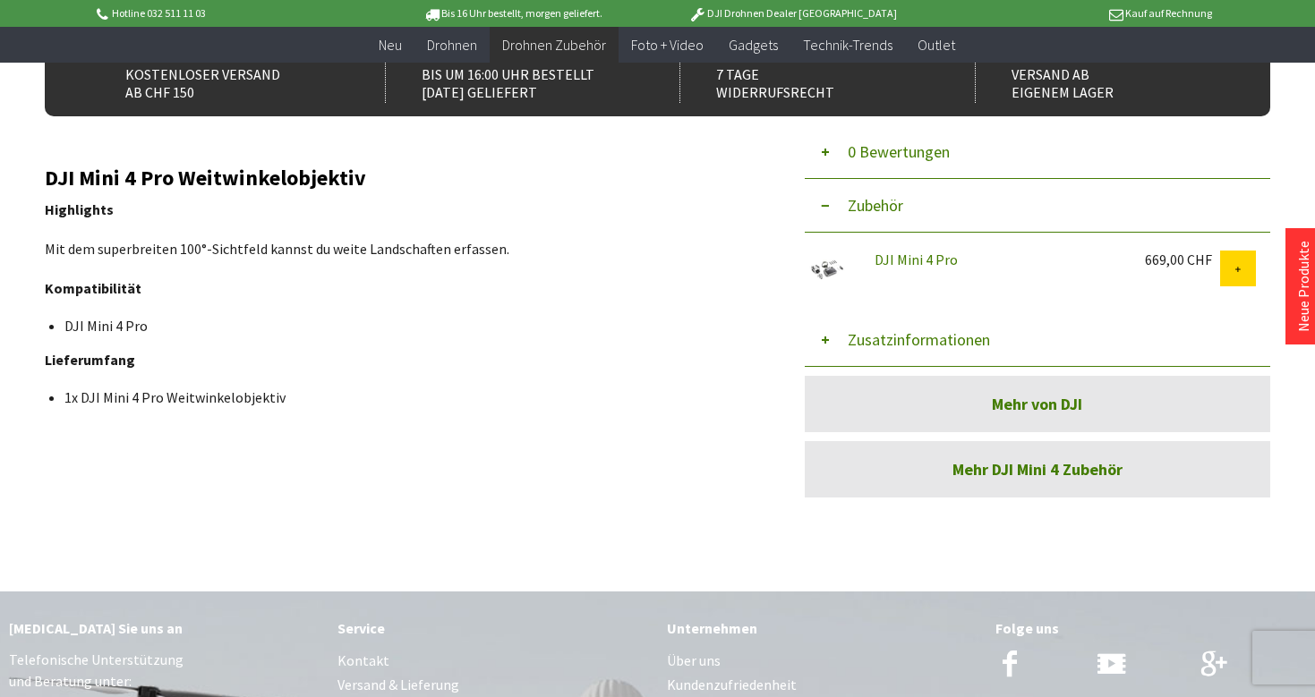
scroll to position [525, 0]
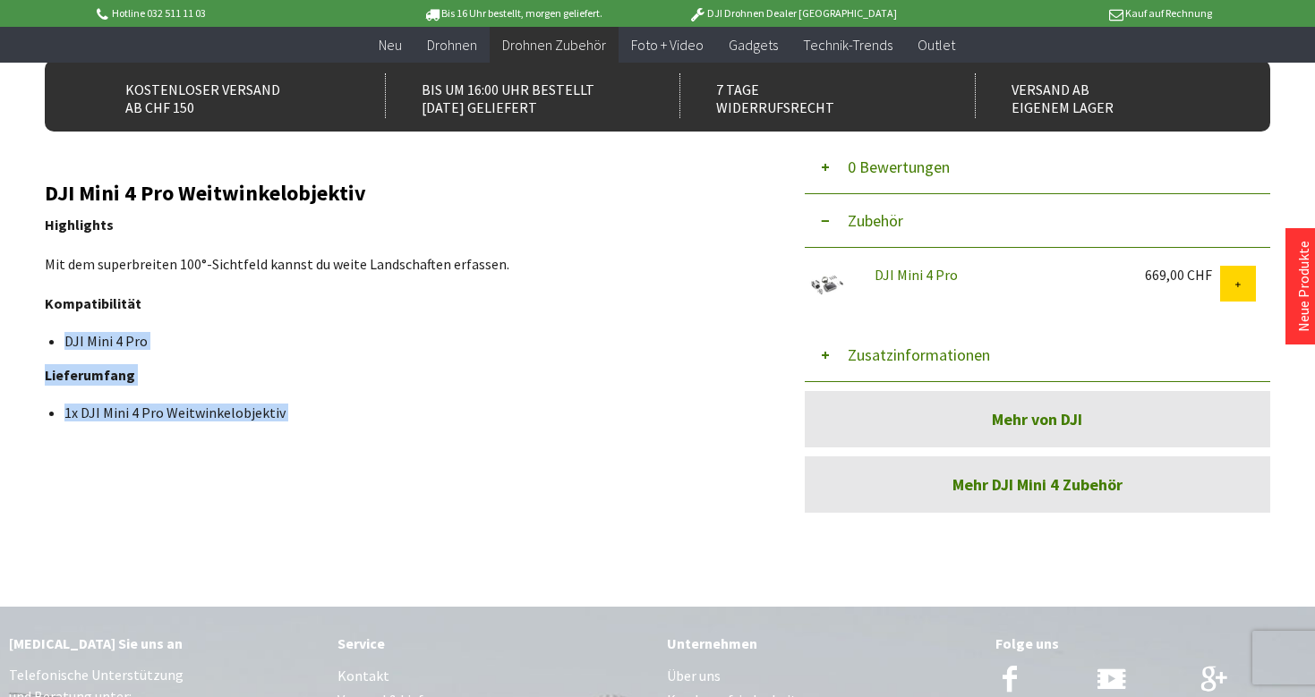
drag, startPoint x: 38, startPoint y: 193, endPoint x: 185, endPoint y: 308, distance: 186.9
click at [186, 309] on div "Menü schließen Kategorien Neu Drohnen Drohnen Zubehör DJI Enterprise Drohnen Zu…" at bounding box center [657, 105] width 1315 height 924
click at [185, 308] on p "Kompatibilität" at bounding box center [400, 303] width 711 height 21
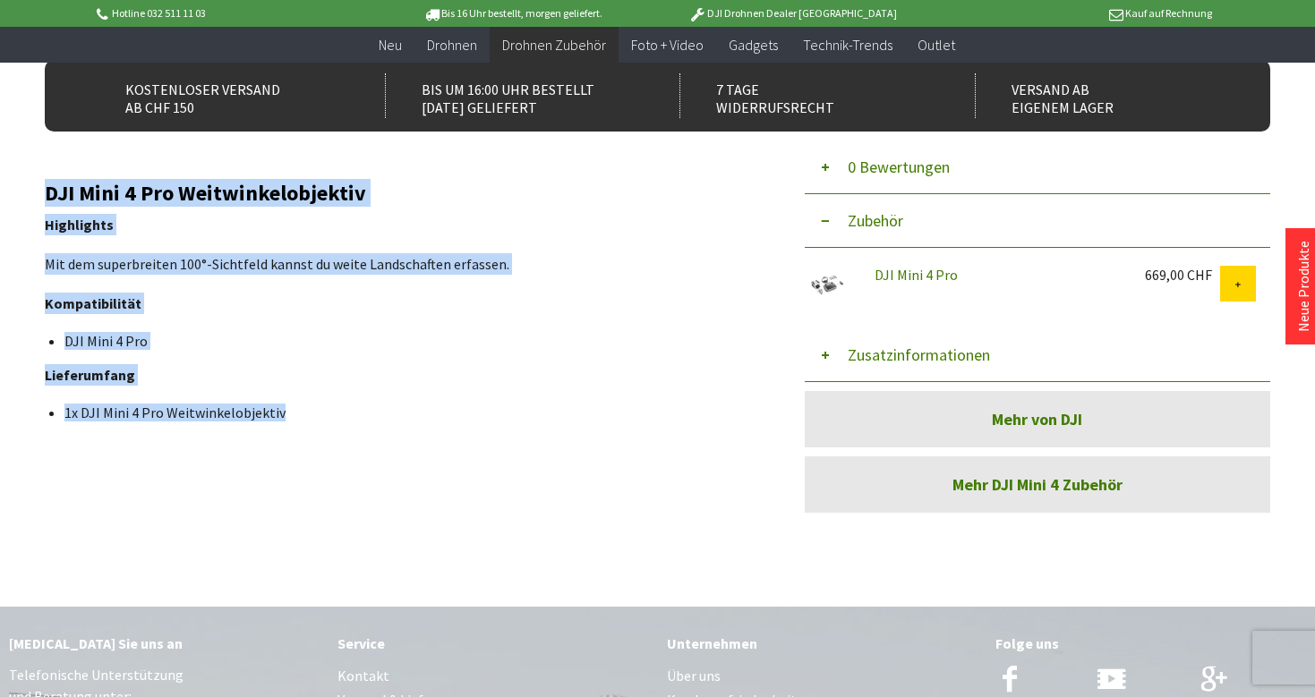
drag, startPoint x: 48, startPoint y: 193, endPoint x: 285, endPoint y: 416, distance: 324.9
click at [285, 416] on div "DJI Mini 4 Pro Weitwinkelobjektiv Highlights Mit dem superbreiten 100°-Sichtfel…" at bounding box center [400, 302] width 711 height 240
copy div "DJI Mini 4 Pro Weitwinkelobjektiv Highlights Mit dem superbreiten 100°-Sichtfel…"
click at [285, 416] on li "1x DJI Mini 4 Pro Weitwinkelobjektiv" at bounding box center [402, 413] width 677 height 18
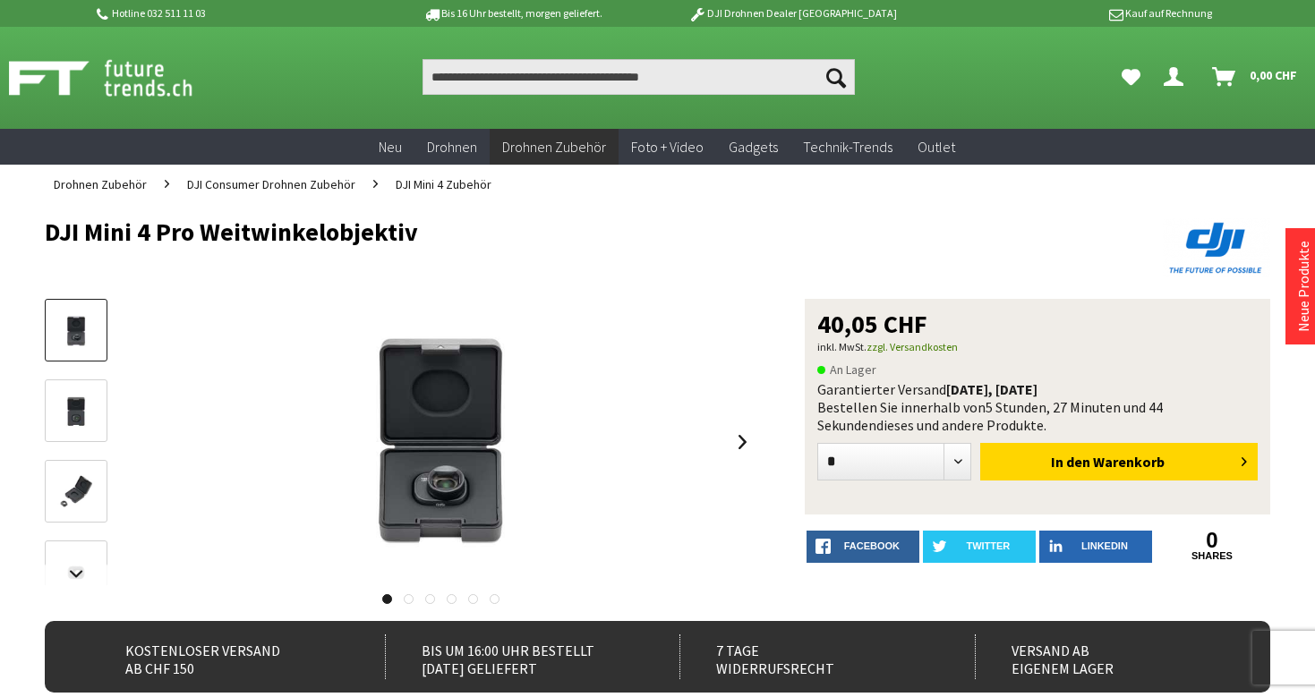
scroll to position [0, 0]
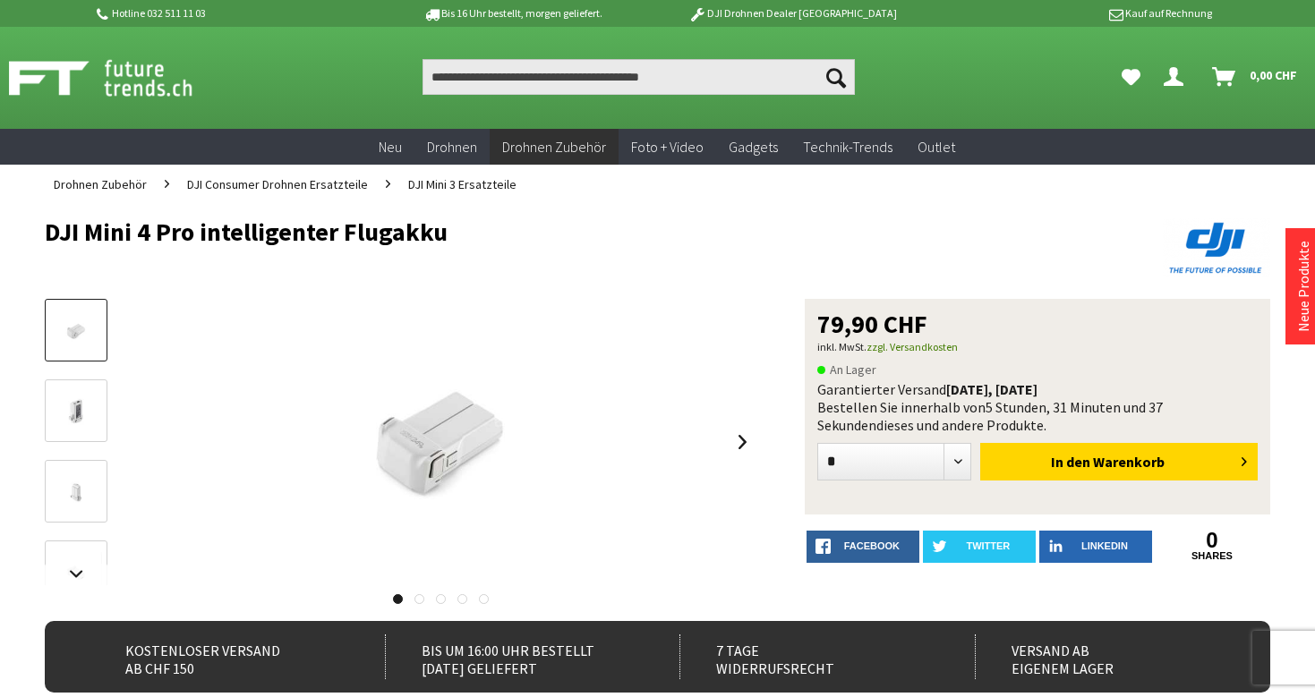
drag, startPoint x: 39, startPoint y: 232, endPoint x: 457, endPoint y: 243, distance: 417.3
copy h1 "DJI Mini 4 Pro intelligenter Flugakku"
click at [457, 243] on h1 "DJI Mini 4 Pro intelligenter Flugakku" at bounding box center [535, 231] width 980 height 27
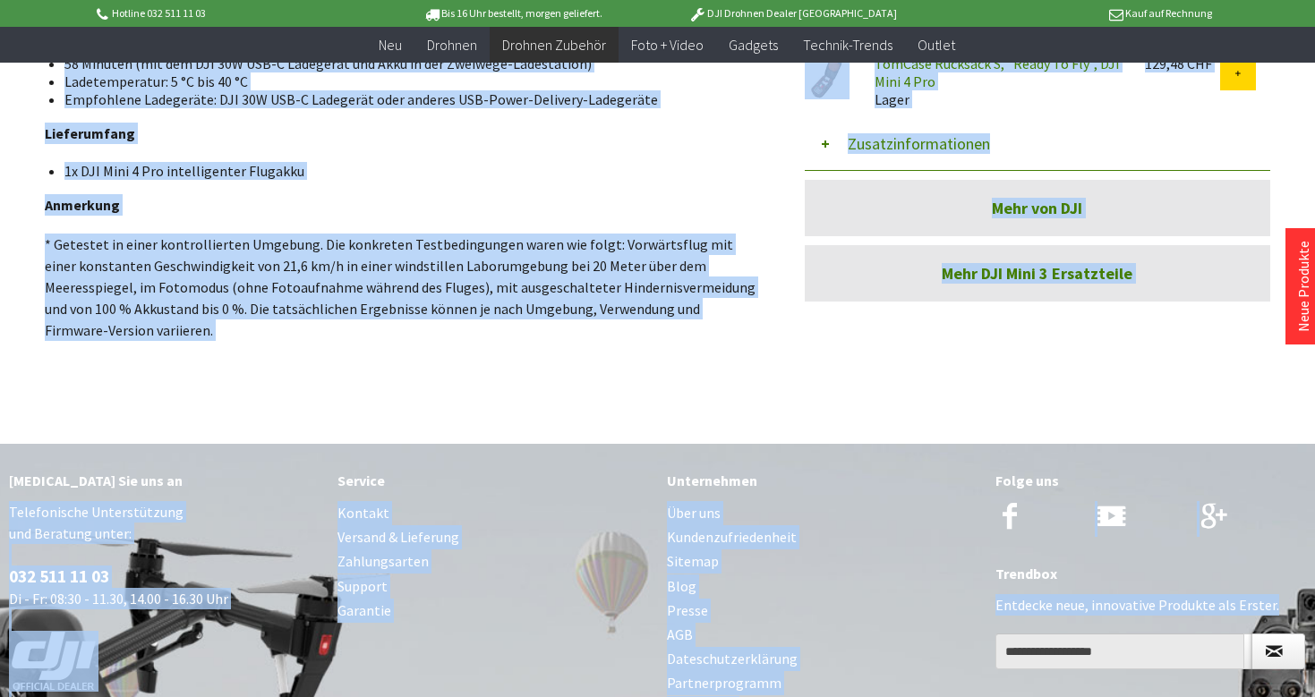
scroll to position [1162, 0]
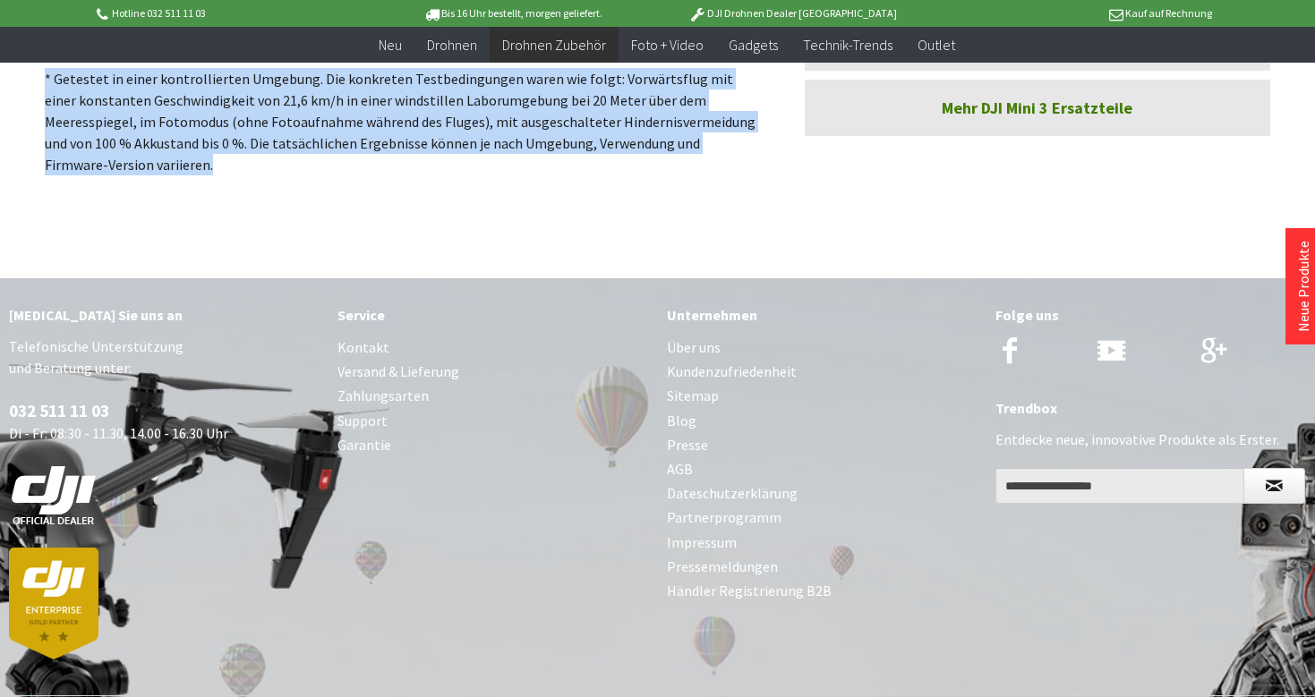
drag, startPoint x: 45, startPoint y: 209, endPoint x: 115, endPoint y: 153, distance: 89.2
copy div "LOR Ipsu 3 Dol sitametconsec Adipisci Elitse doei tem. Incididu utl 83 Etdolor*…"
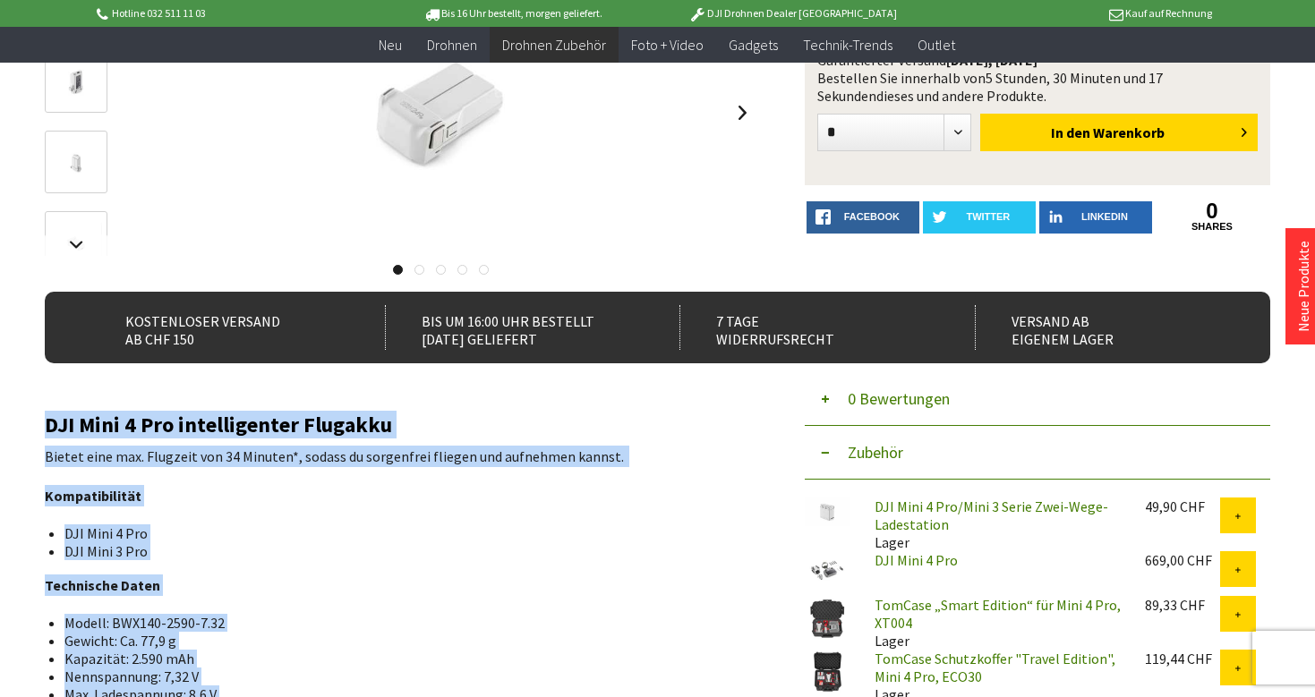
click at [307, 488] on p "Kompatibilität" at bounding box center [400, 495] width 711 height 21
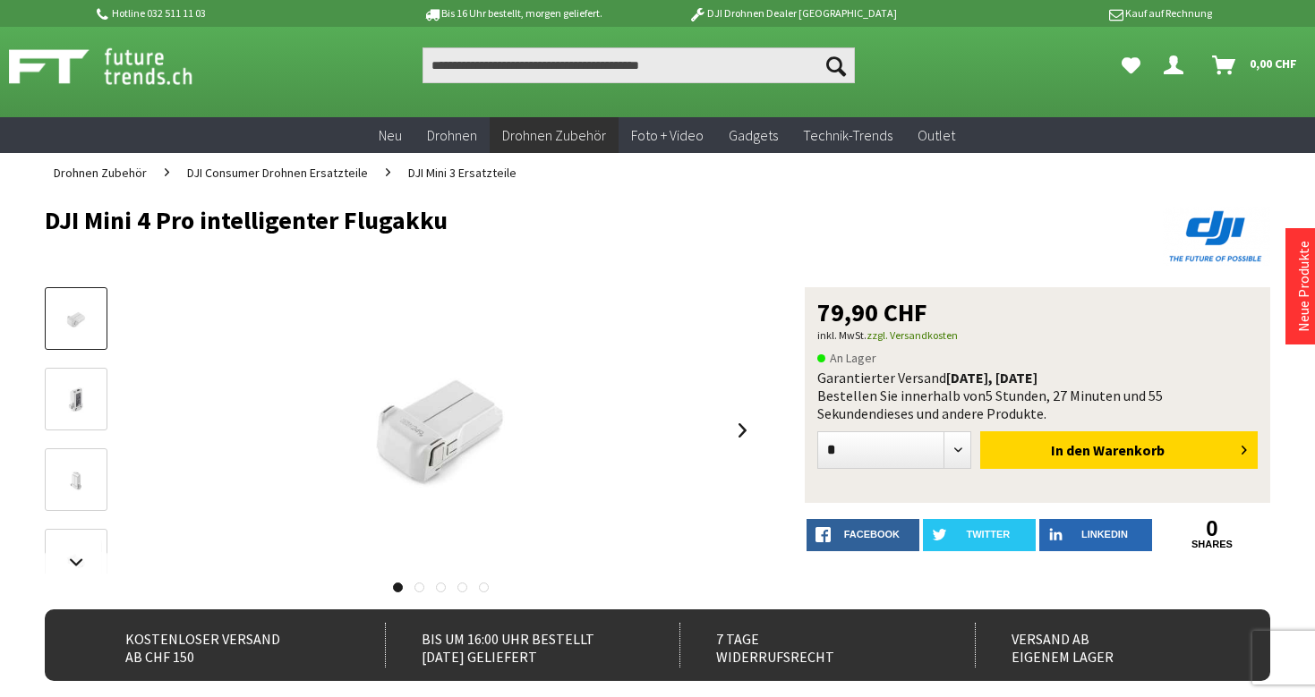
scroll to position [12, 0]
